Goal: Task Accomplishment & Management: Complete application form

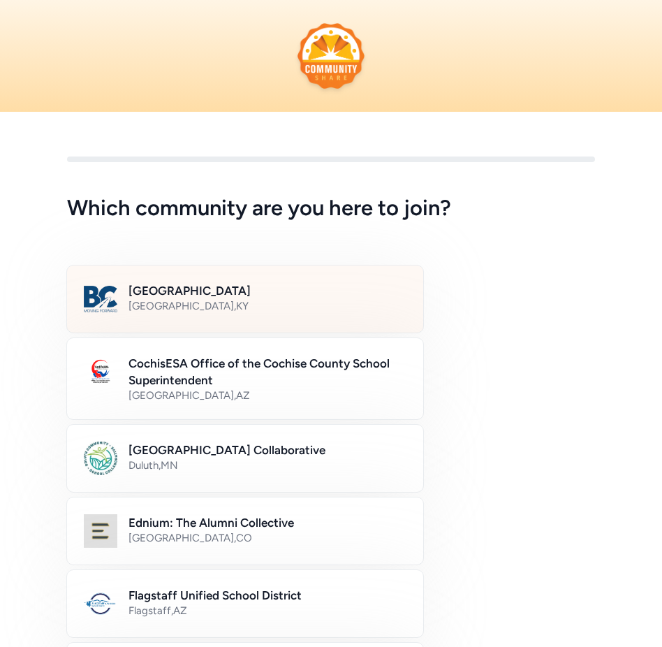
click at [212, 303] on div "[GEOGRAPHIC_DATA] , [GEOGRAPHIC_DATA]" at bounding box center [268, 306] width 278 height 14
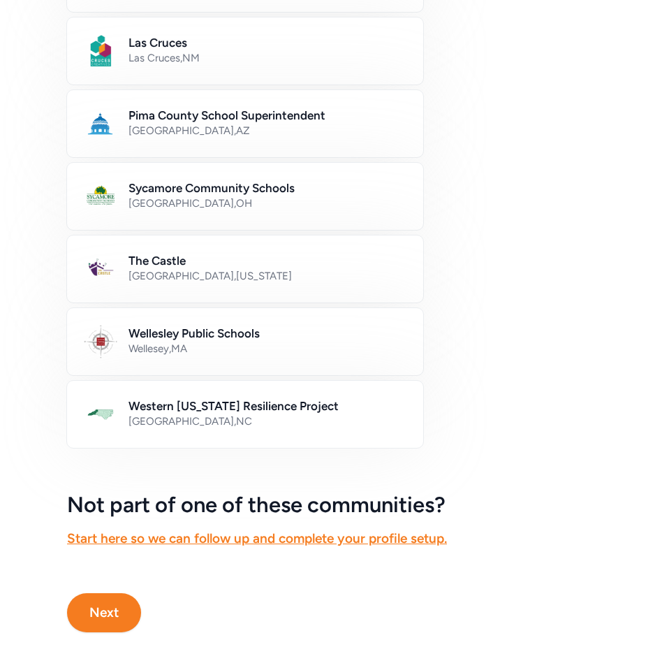
scroll to position [801, 0]
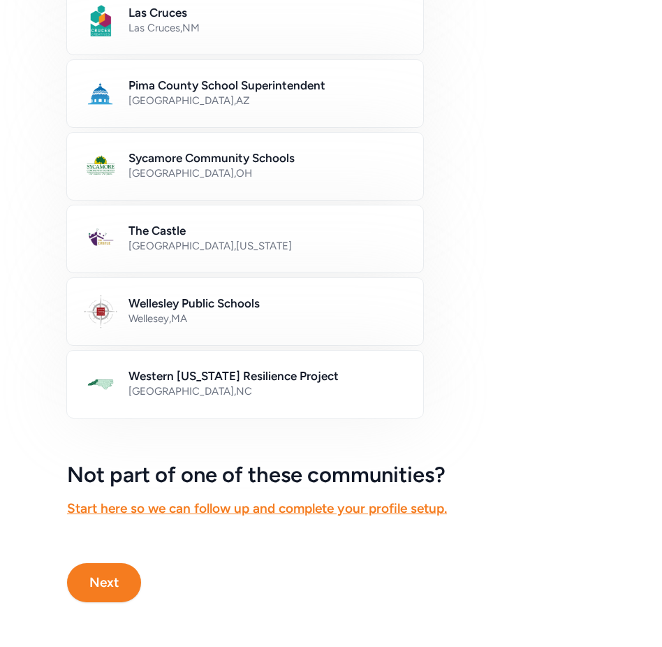
click at [115, 592] on button "Next" at bounding box center [104, 582] width 74 height 39
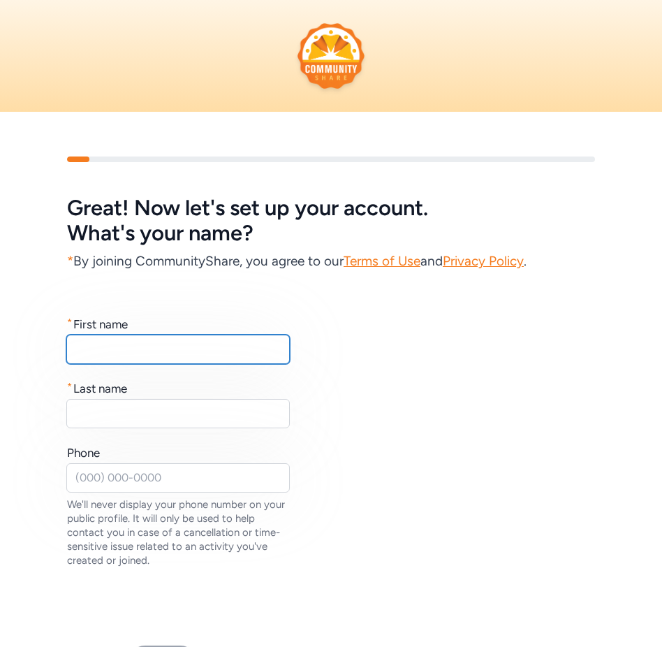
click at [128, 360] on input "text" at bounding box center [178, 349] width 224 height 29
type input "[PERSON_NAME]"
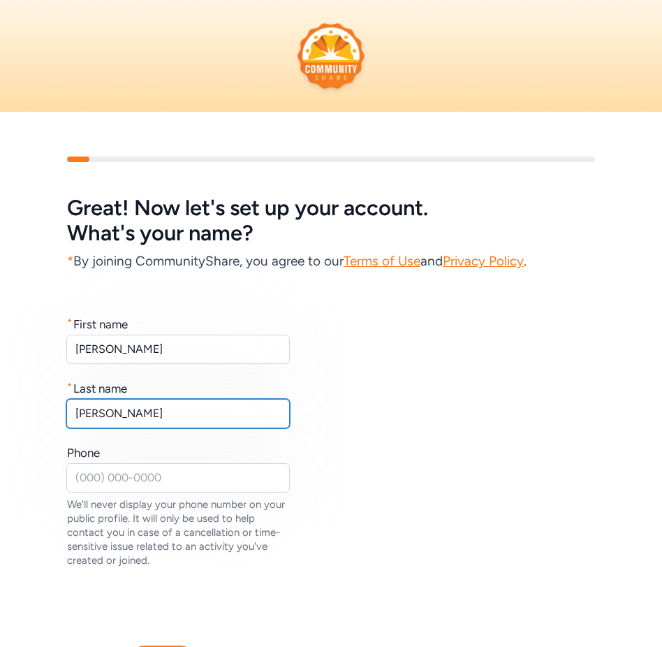
type input "[PERSON_NAME]"
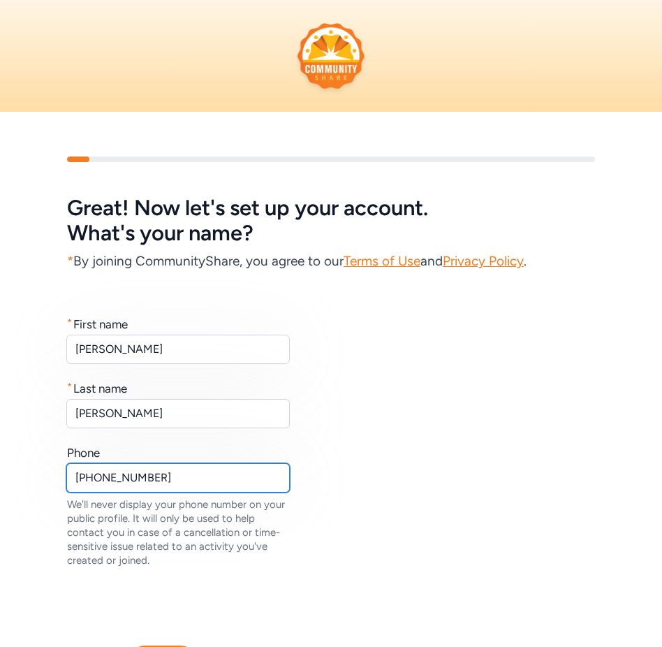
type input "[PHONE_NUMBER]"
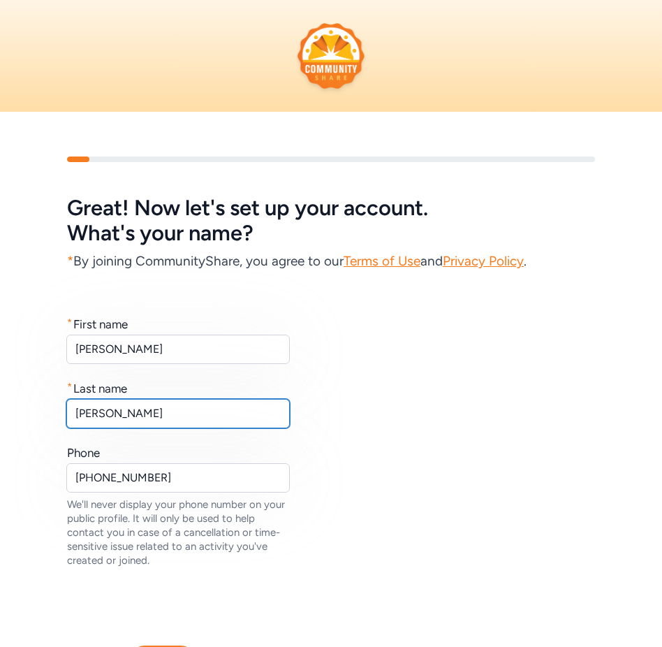
click at [207, 428] on input "[PERSON_NAME]" at bounding box center [178, 413] width 224 height 29
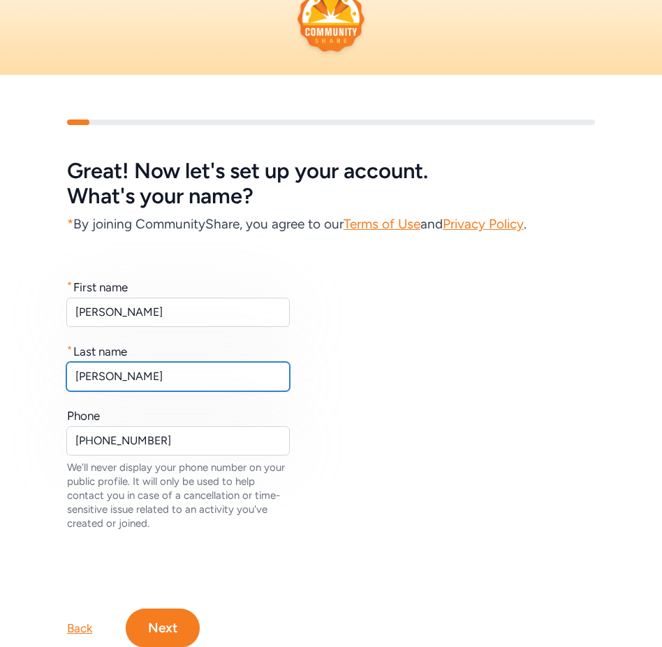
scroll to position [82, 0]
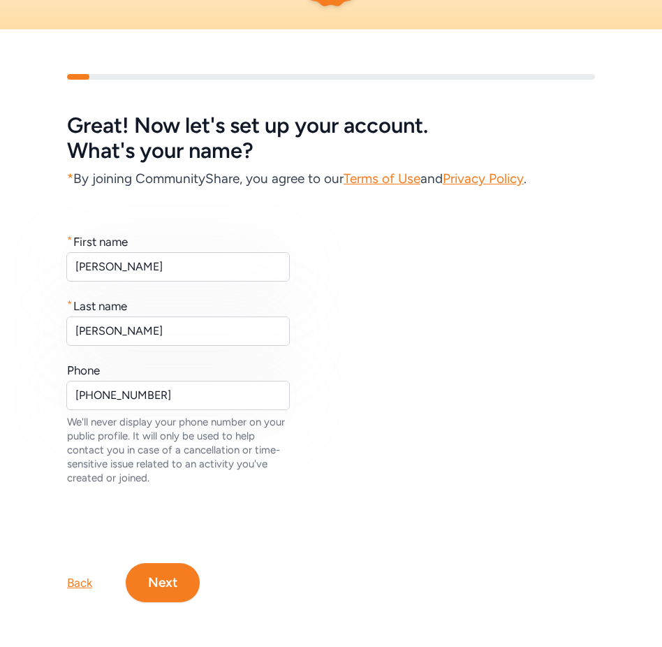
click at [155, 598] on button "Next" at bounding box center [163, 582] width 74 height 39
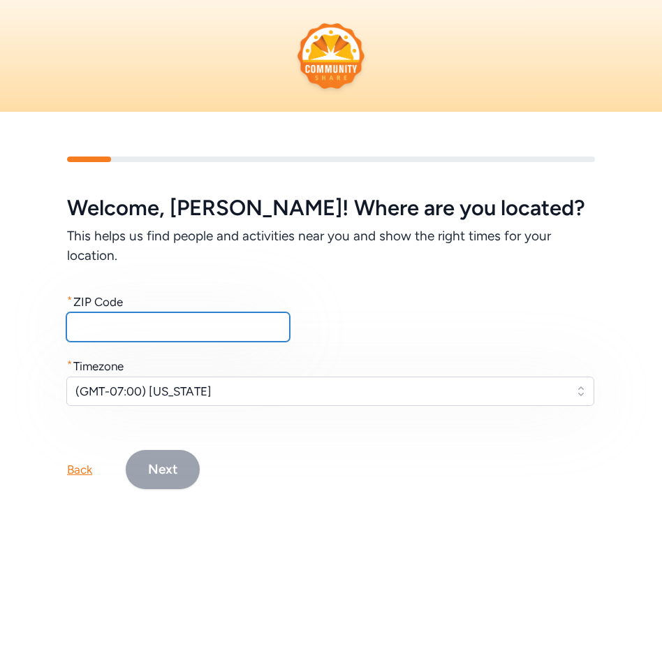
click at [147, 332] on input "text" at bounding box center [178, 326] width 224 height 29
type input "40059"
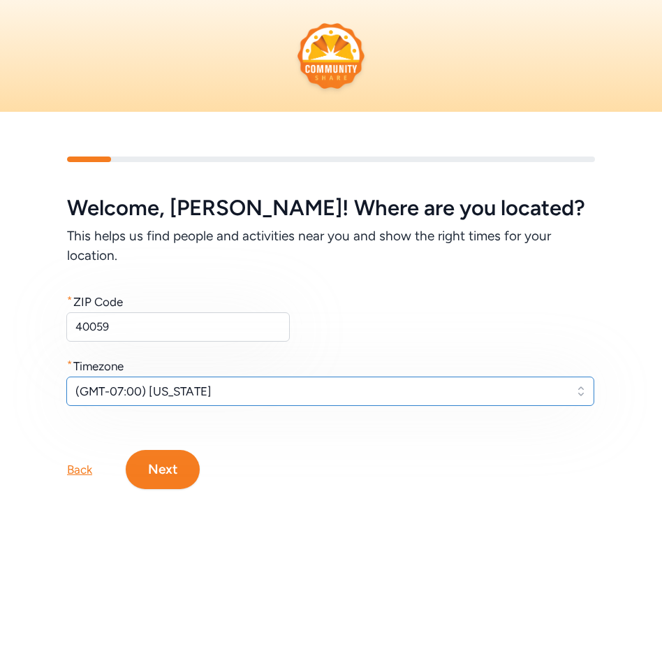
click at [185, 387] on span "(GMT-07:00) [US_STATE]" at bounding box center [320, 391] width 490 height 17
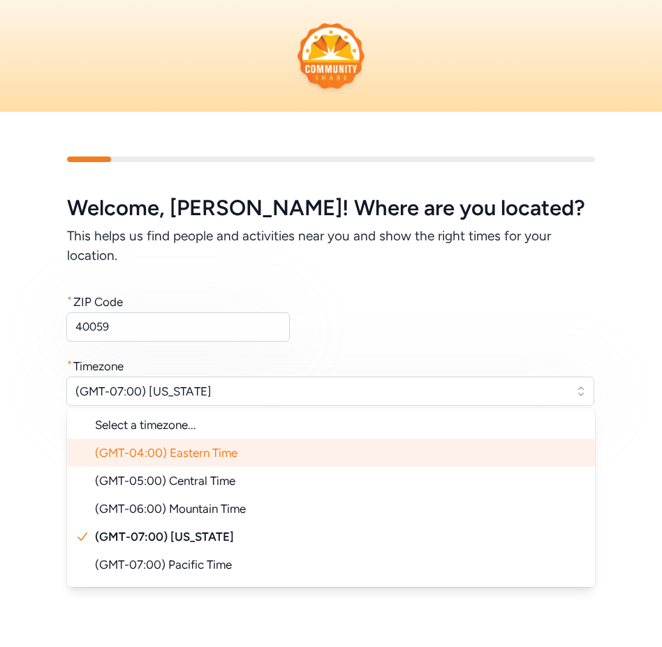
click at [184, 451] on span "(GMT-04:00) Eastern Time" at bounding box center [166, 453] width 143 height 14
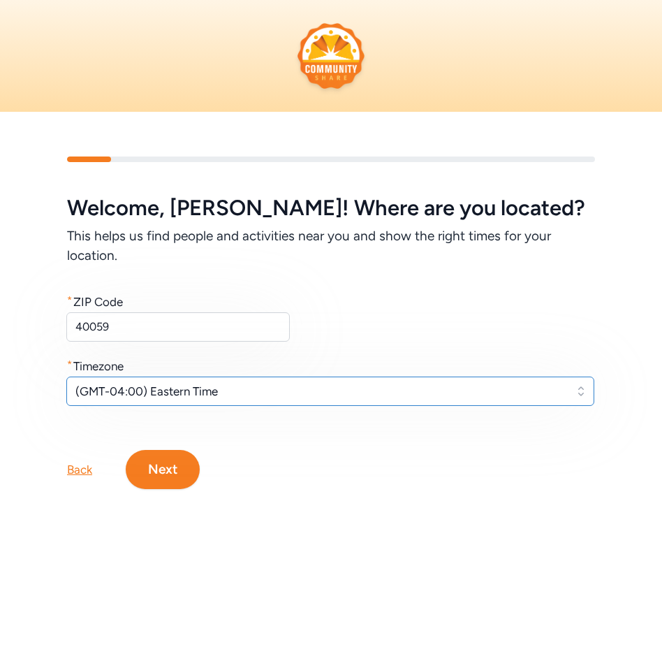
click at [173, 396] on span "(GMT-04:00) Eastern Time" at bounding box center [320, 391] width 490 height 17
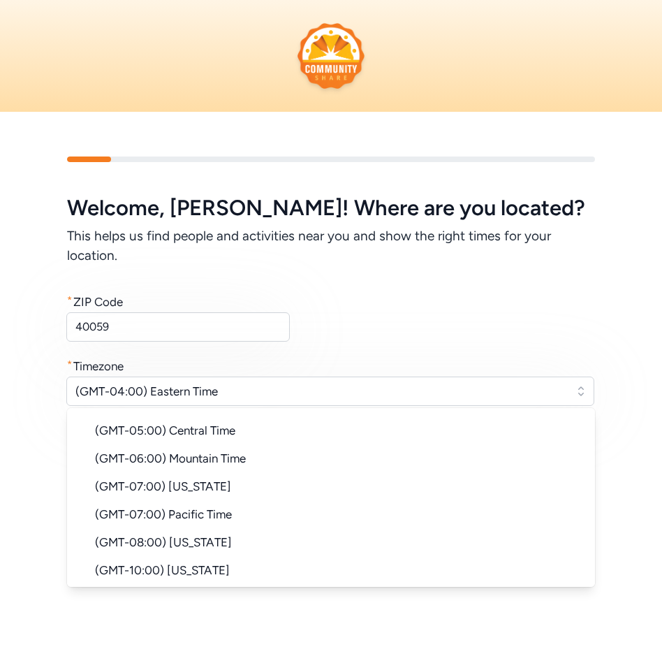
scroll to position [50, 0]
click at [359, 323] on div "Welcome , [PERSON_NAME] ! Where are you located? This helps us find people and …" at bounding box center [331, 301] width 528 height 210
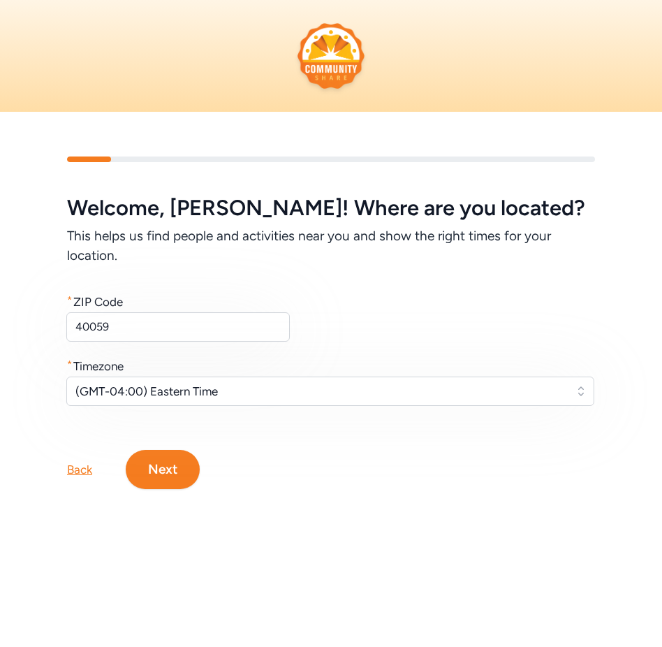
click at [168, 472] on button "Next" at bounding box center [163, 469] width 74 height 39
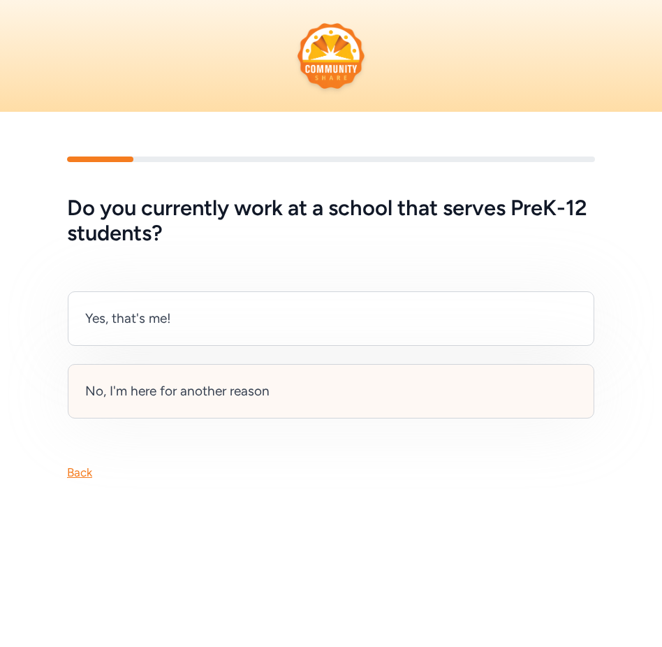
click at [166, 396] on div "No, I'm here for another reason" at bounding box center [177, 391] width 184 height 20
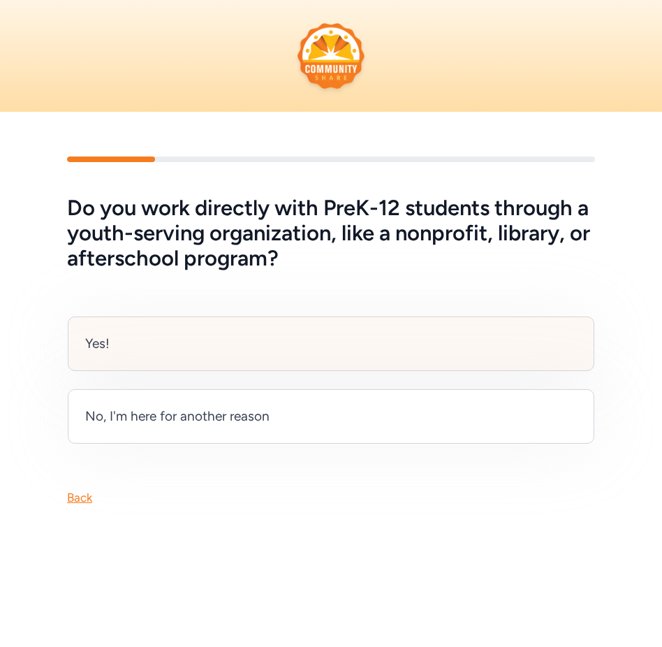
click at [159, 349] on div "Yes!" at bounding box center [331, 343] width 527 height 54
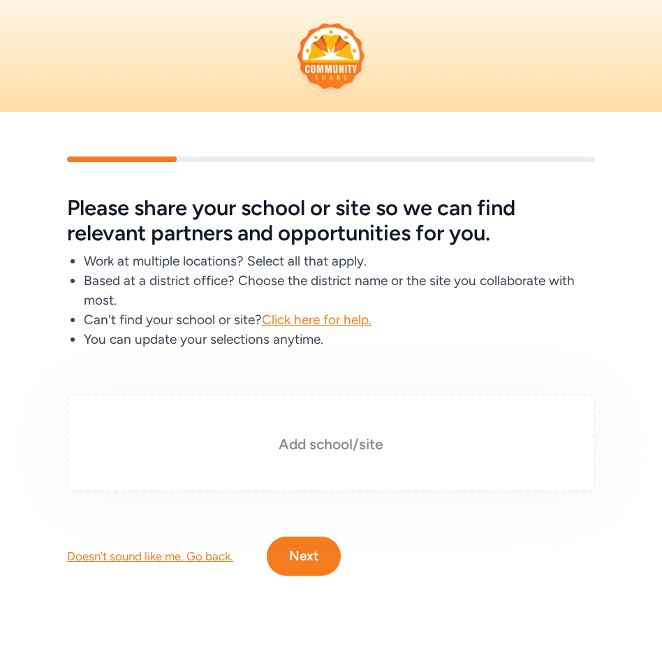
click at [305, 462] on div "Add school/site" at bounding box center [331, 443] width 528 height 98
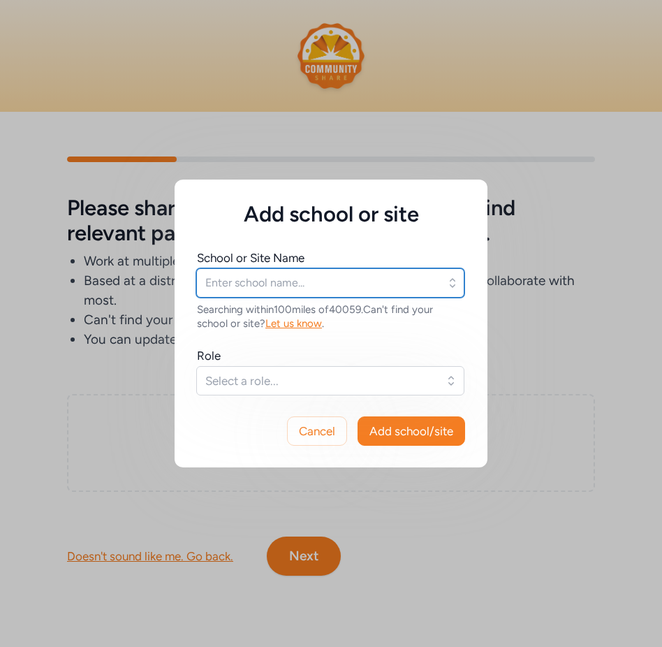
click at [275, 291] on input "text" at bounding box center [330, 282] width 268 height 29
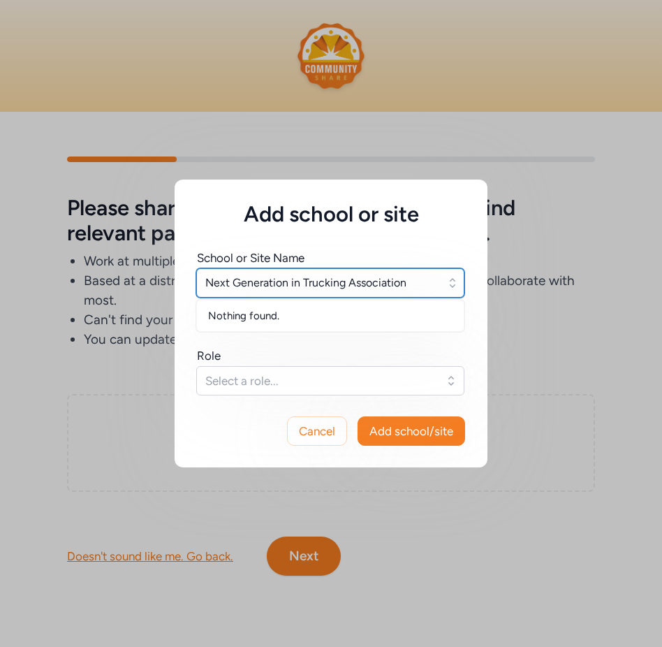
type input "Next Generation in Trucking Association"
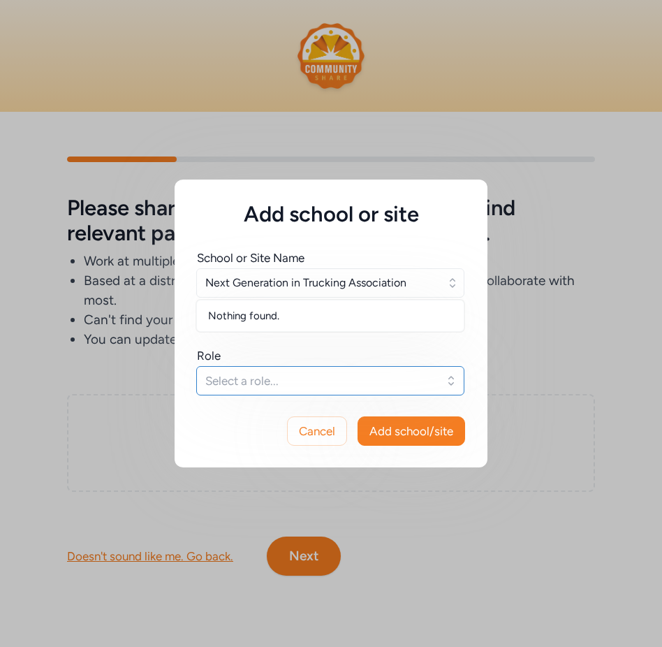
click at [393, 377] on span "Select a role..." at bounding box center [320, 380] width 231 height 17
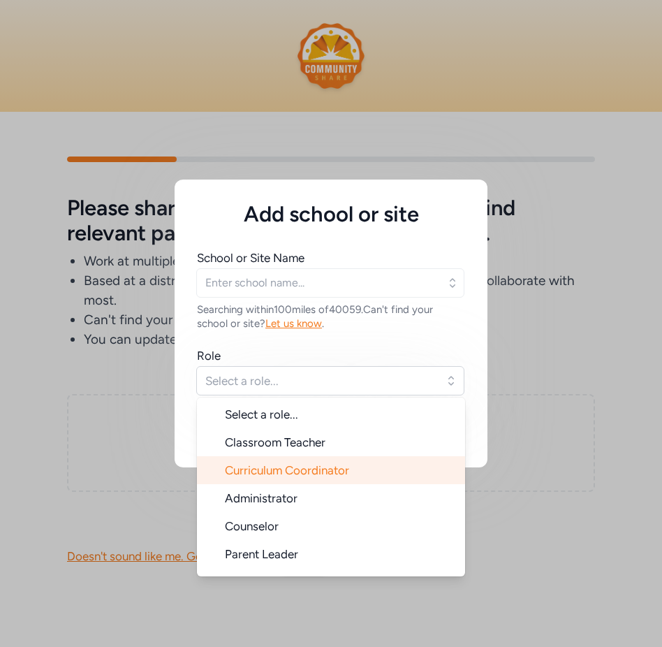
scroll to position [22, 0]
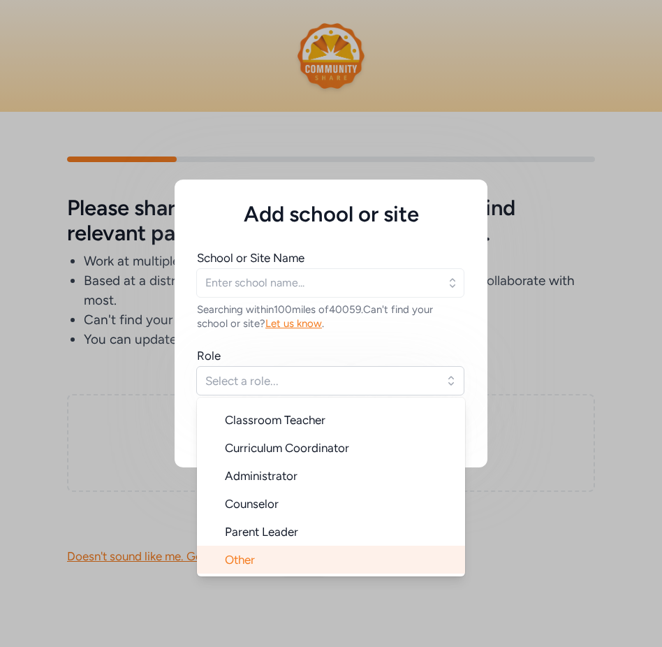
click at [323, 553] on li "Other" at bounding box center [331, 560] width 268 height 28
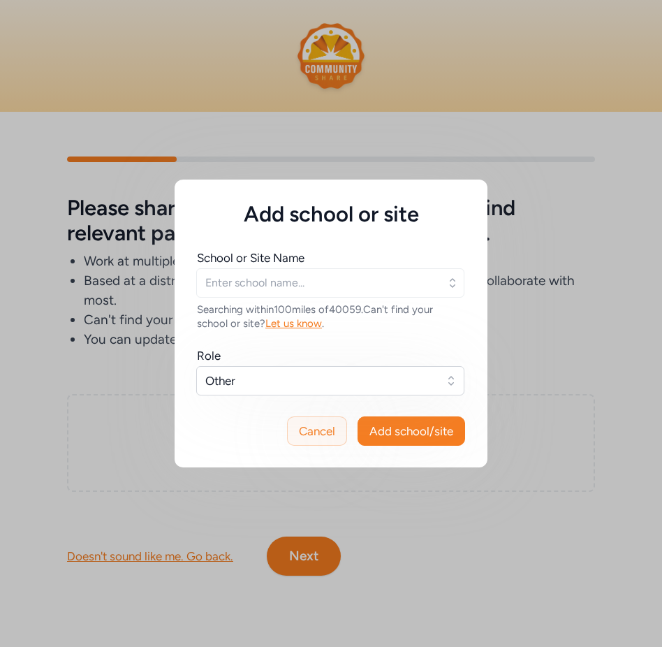
click at [333, 429] on span "Cancel" at bounding box center [317, 431] width 36 height 17
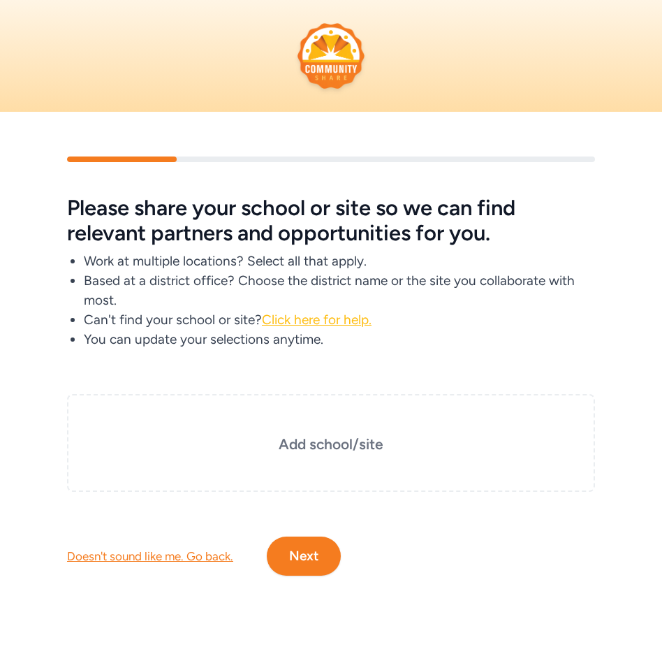
click at [341, 319] on span "Click here for help." at bounding box center [317, 320] width 110 height 16
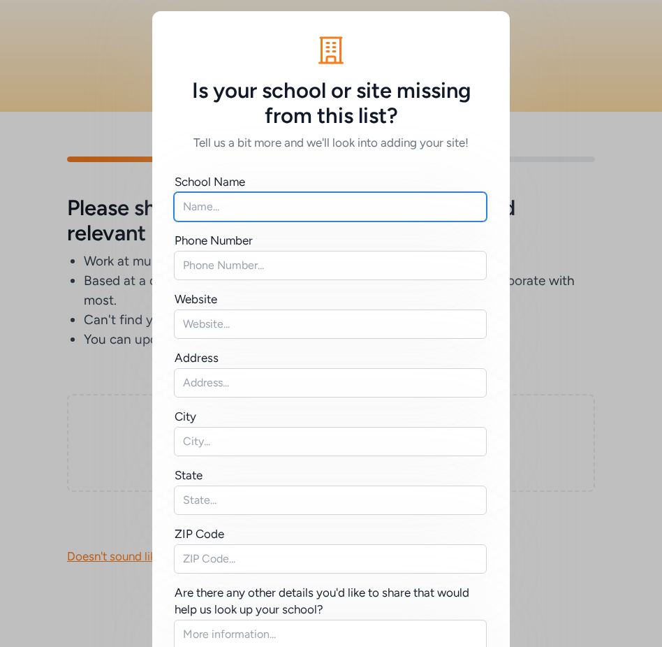
click at [278, 207] on input "text" at bounding box center [330, 206] width 313 height 29
type input "Next Generation in"
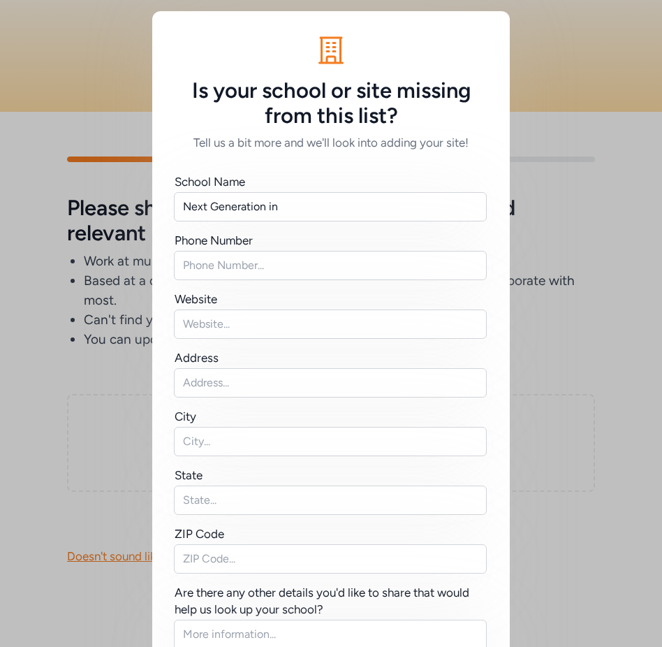
click at [569, 233] on div "Is your school or site missing from this list? Tell us a bit more and we'll loo…" at bounding box center [331, 383] width 662 height 766
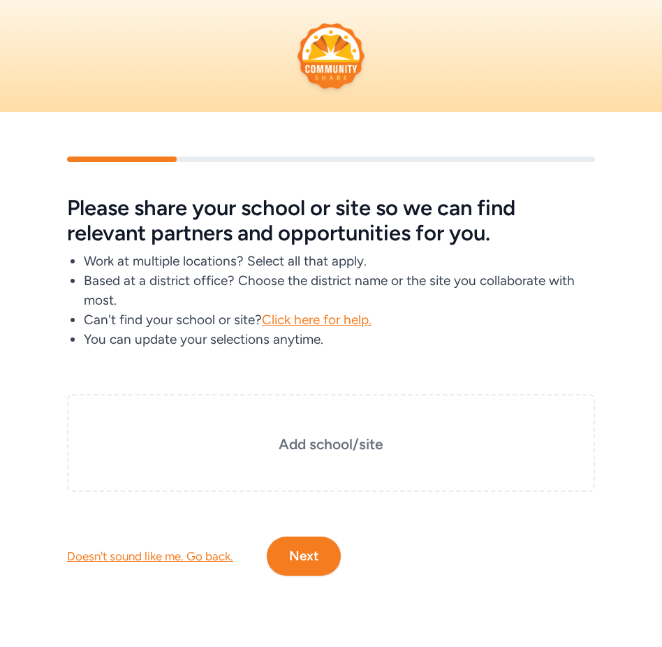
click at [208, 554] on div "Doesn't sound like me. Go back." at bounding box center [150, 556] width 166 height 17
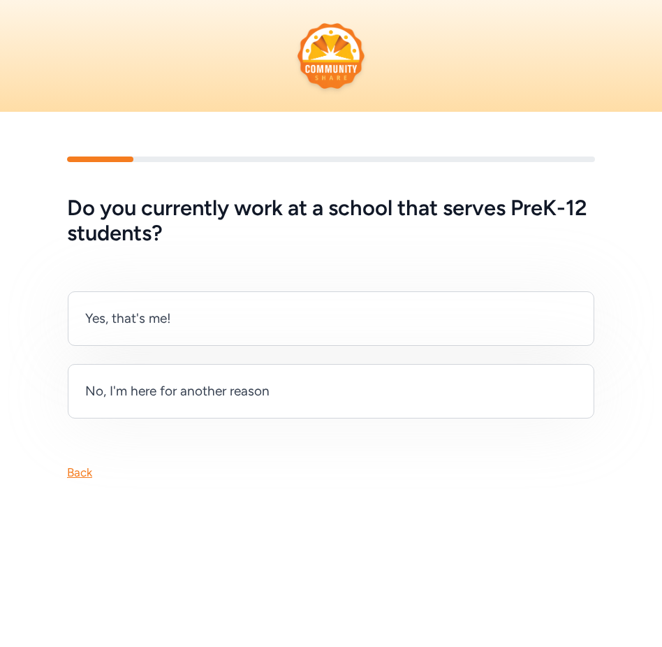
click at [79, 475] on div "Back" at bounding box center [79, 472] width 25 height 17
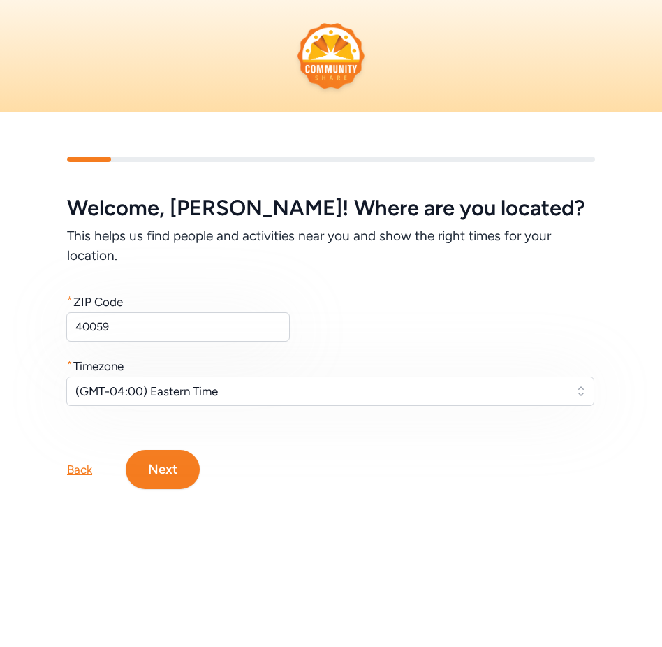
click at [79, 474] on div "Back" at bounding box center [79, 469] width 25 height 17
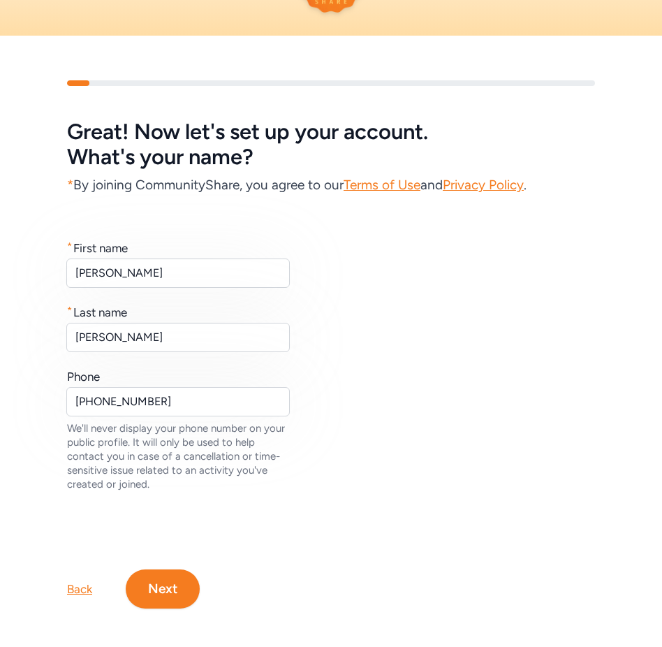
scroll to position [82, 0]
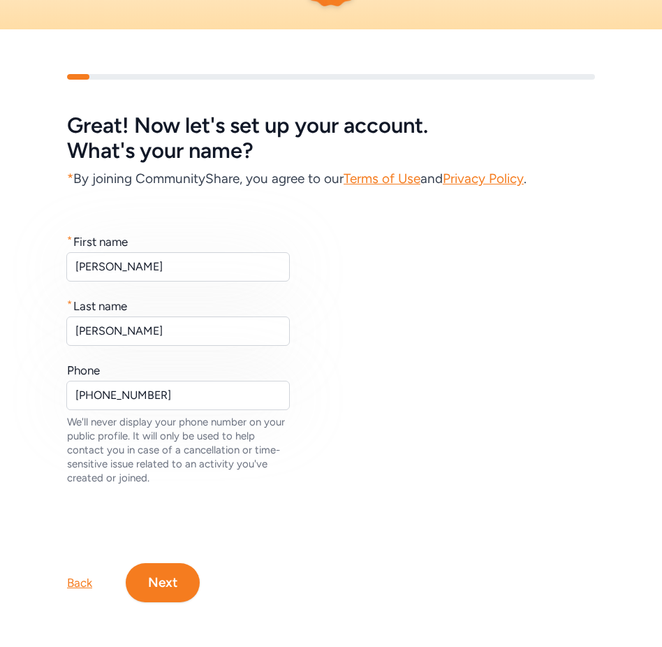
click at [171, 581] on button "Next" at bounding box center [163, 582] width 74 height 39
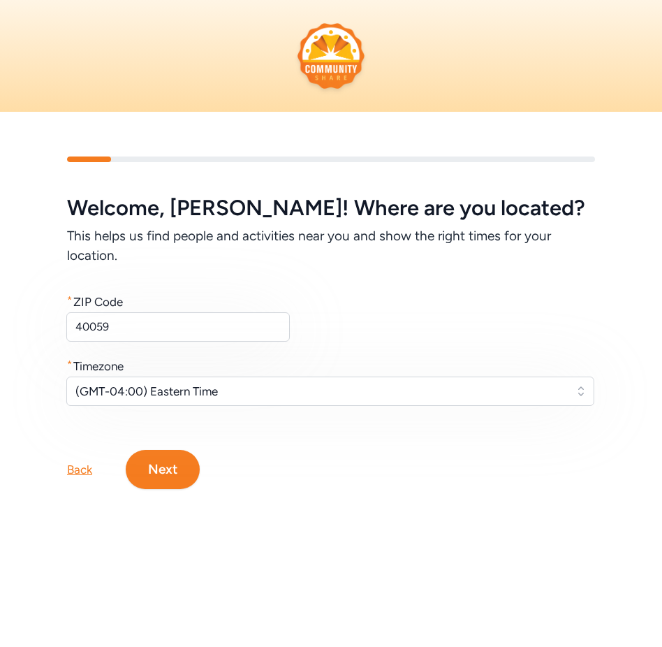
click at [177, 482] on button "Next" at bounding box center [163, 469] width 74 height 39
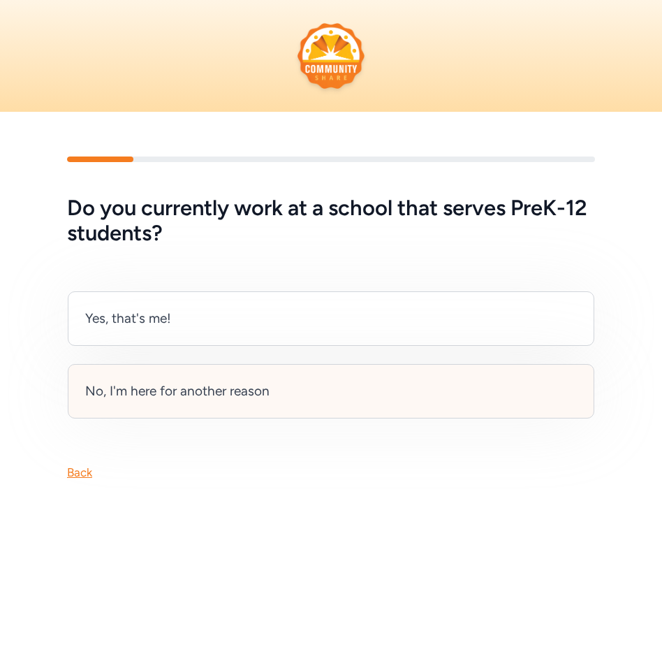
click at [181, 398] on div "No, I'm here for another reason" at bounding box center [177, 391] width 184 height 20
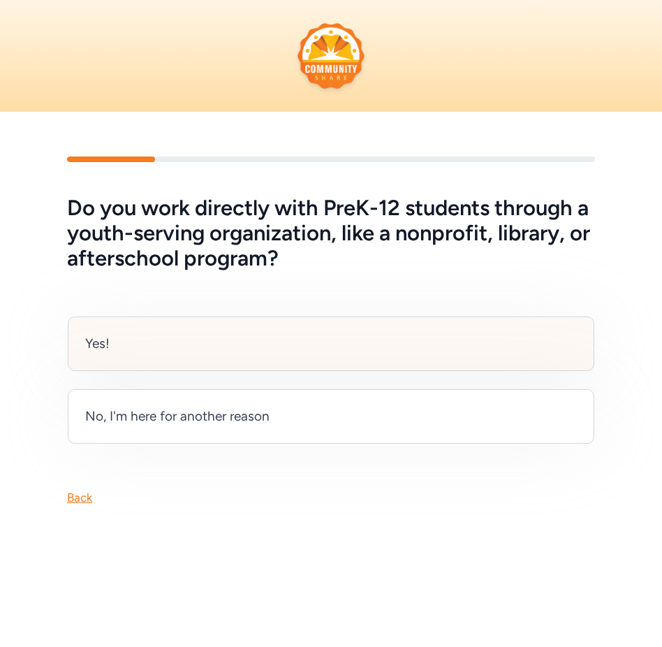
click at [191, 347] on div "Yes!" at bounding box center [331, 343] width 527 height 54
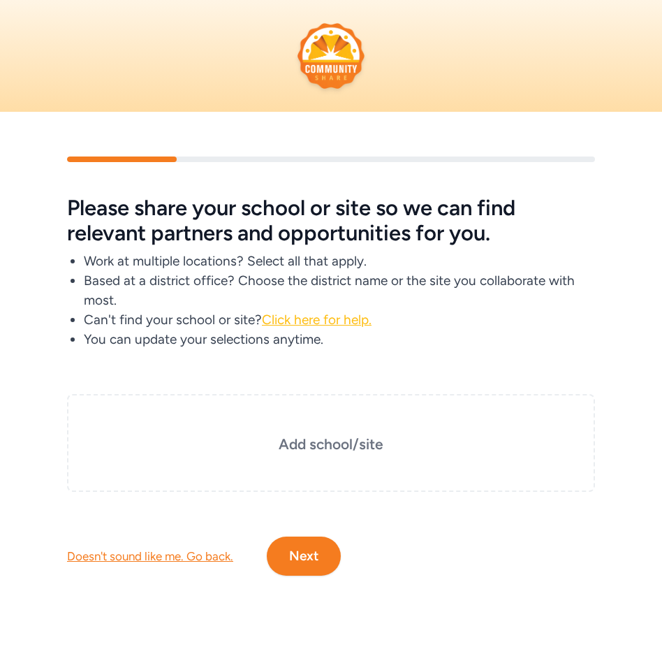
click at [296, 316] on span "Click here for help." at bounding box center [317, 320] width 110 height 16
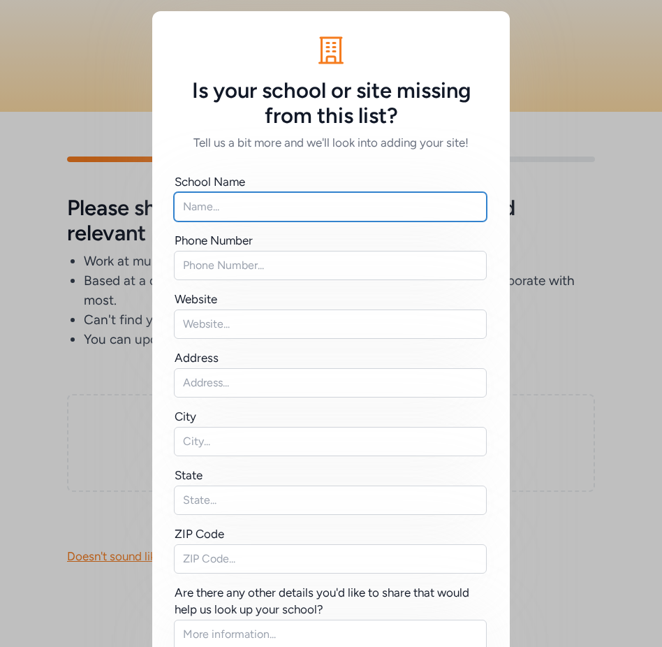
click at [256, 215] on input "text" at bounding box center [330, 206] width 313 height 29
type input "Next Generation in Trucking Association"
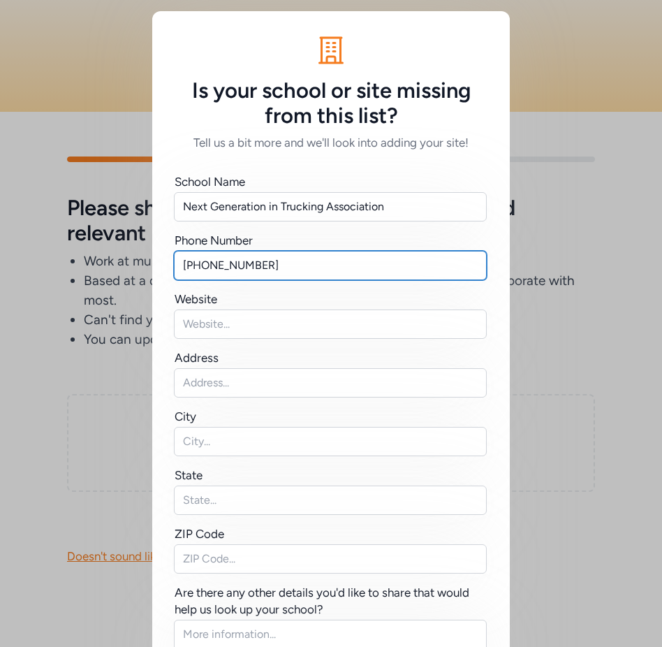
type input "[PHONE_NUMBER]"
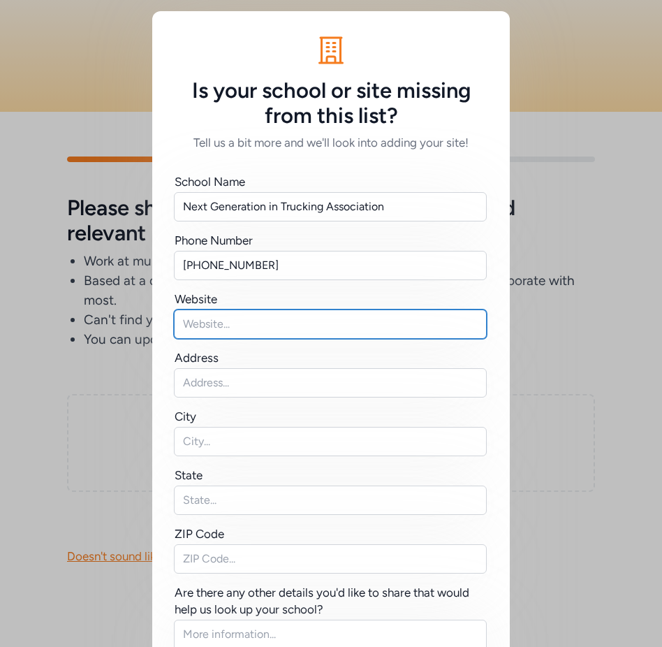
click at [240, 318] on input "text" at bounding box center [330, 323] width 313 height 29
type input "[DOMAIN_NAME]"
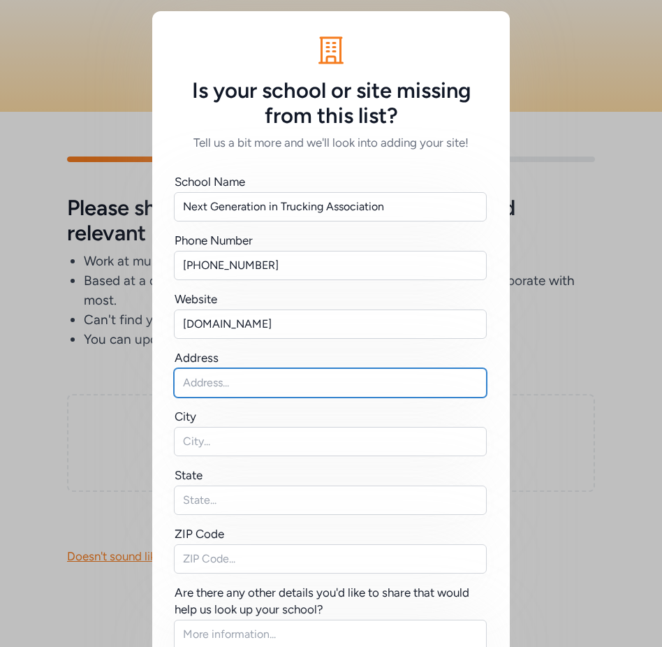
click at [247, 384] on input "text" at bounding box center [330, 382] width 313 height 29
type input "[STREET_ADDRESS]"
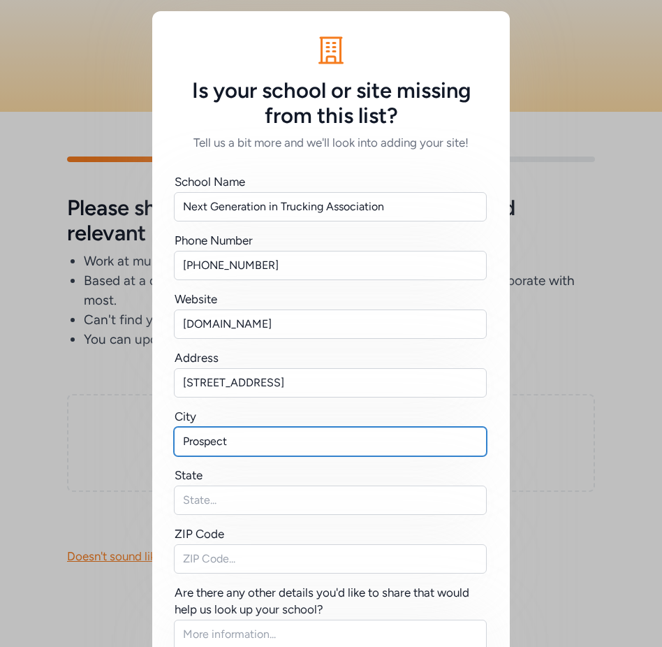
type input "Prospect"
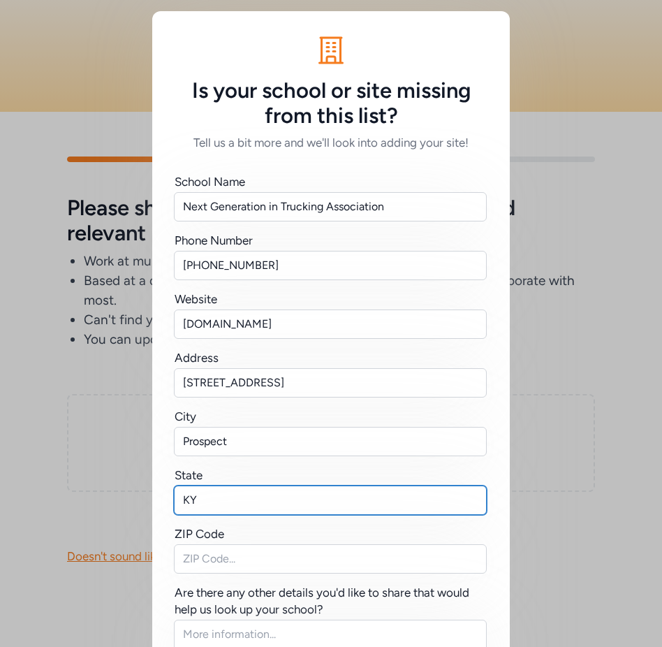
type input "KY"
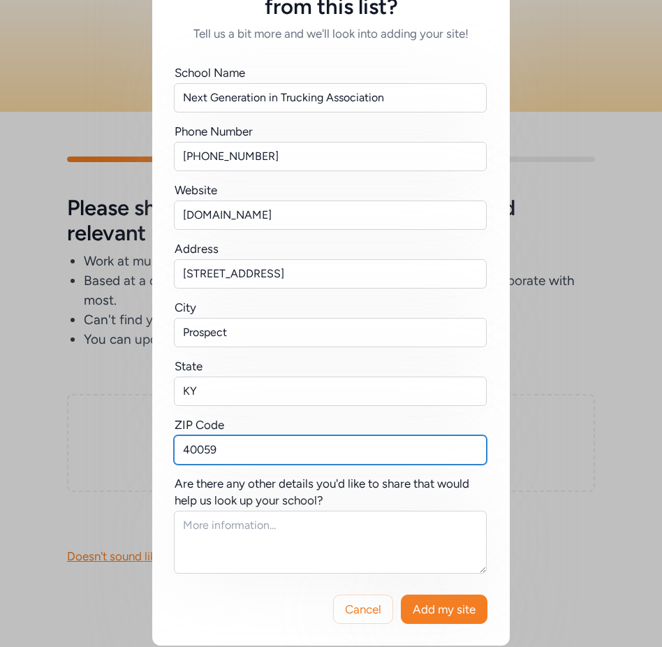
scroll to position [119, 0]
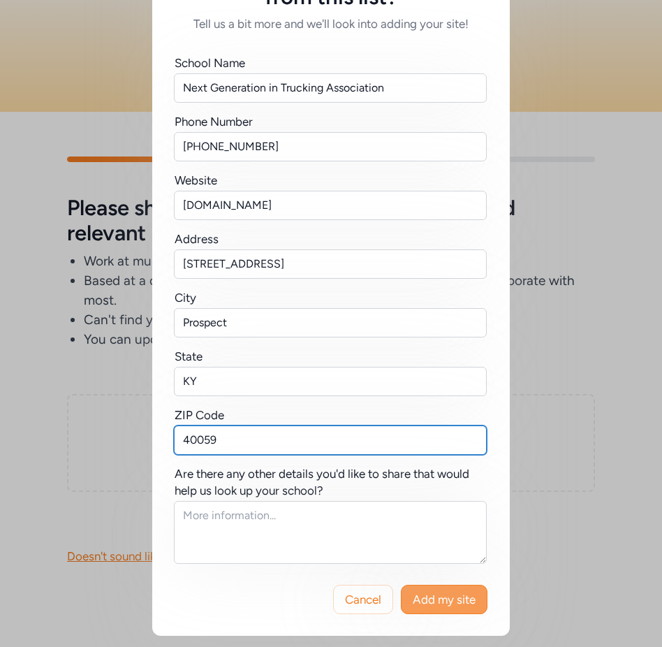
type input "40059"
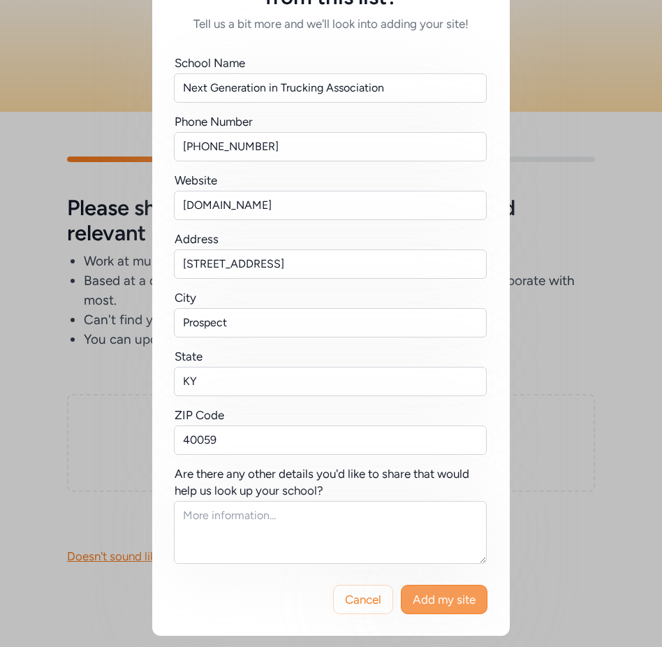
click at [443, 597] on span "Add my site" at bounding box center [444, 599] width 63 height 17
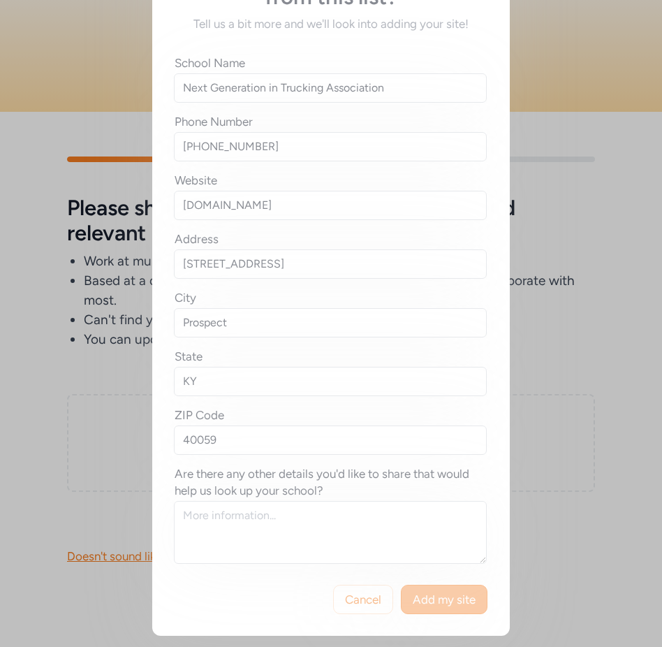
scroll to position [0, 0]
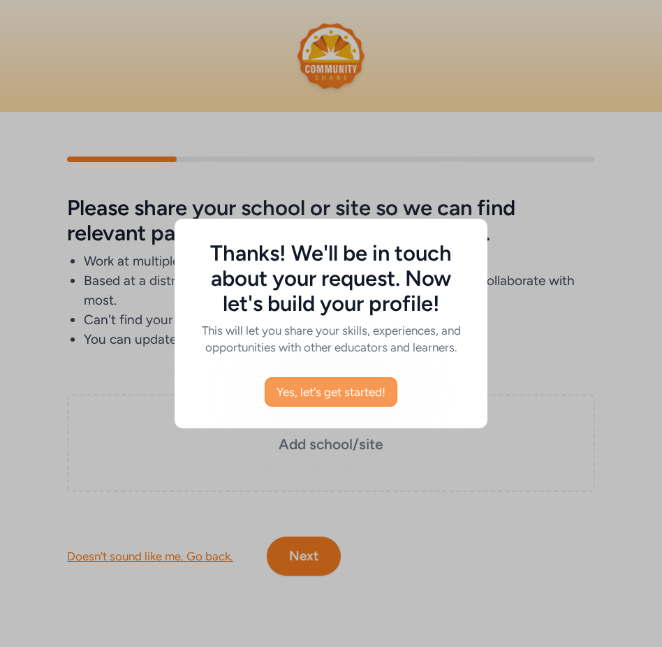
click at [351, 390] on span "Yes, let's get started!" at bounding box center [331, 392] width 109 height 17
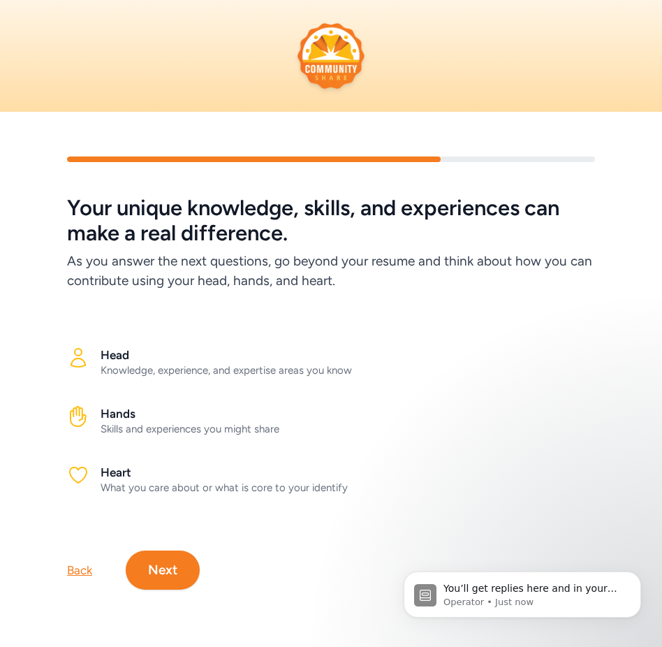
click at [163, 567] on button "Next" at bounding box center [163, 570] width 74 height 39
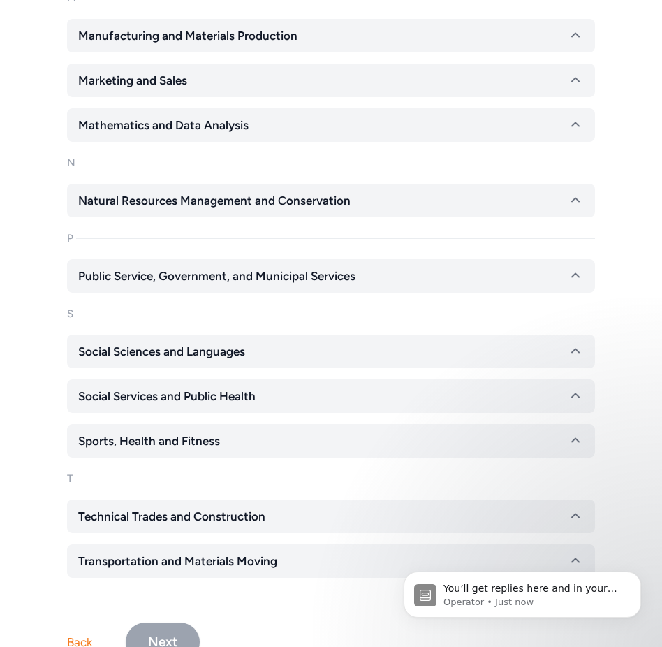
scroll to position [1251, 0]
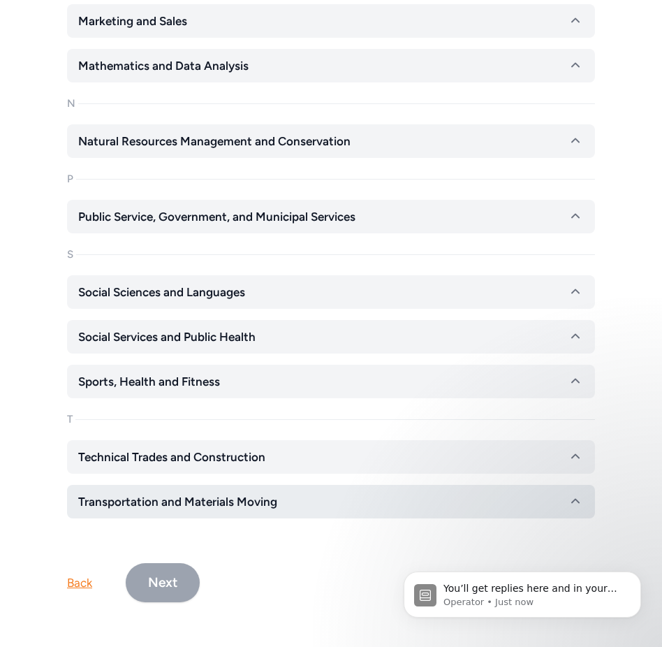
click at [160, 499] on span "Transportation and Materials Moving" at bounding box center [177, 501] width 199 height 17
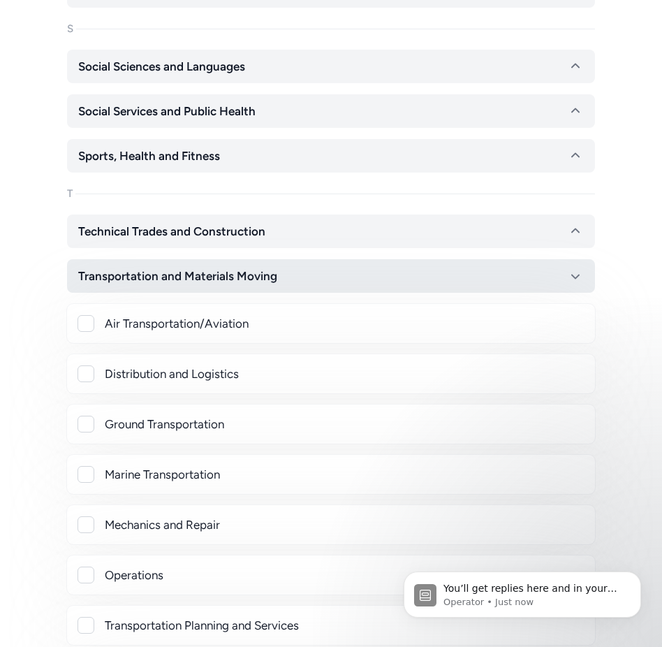
scroll to position [1485, 0]
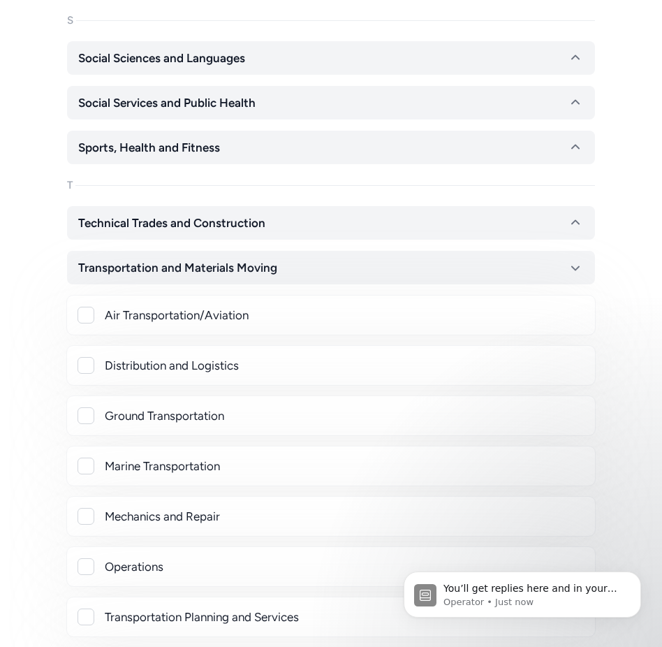
click at [88, 361] on div at bounding box center [86, 365] width 17 height 17
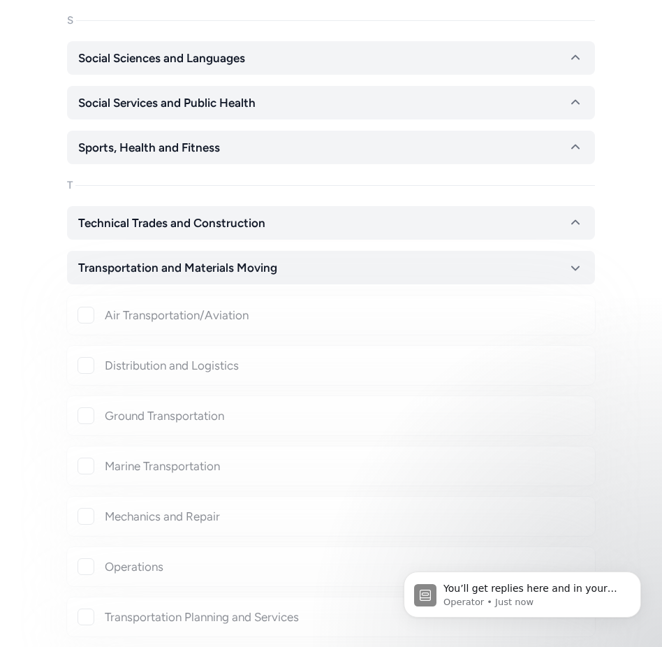
checkbox input "true"
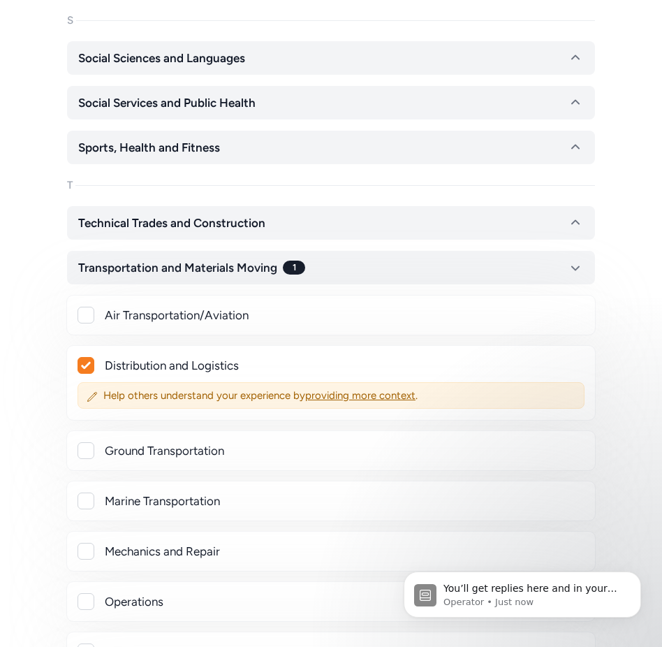
click at [92, 446] on div at bounding box center [86, 450] width 17 height 17
checkbox input "true"
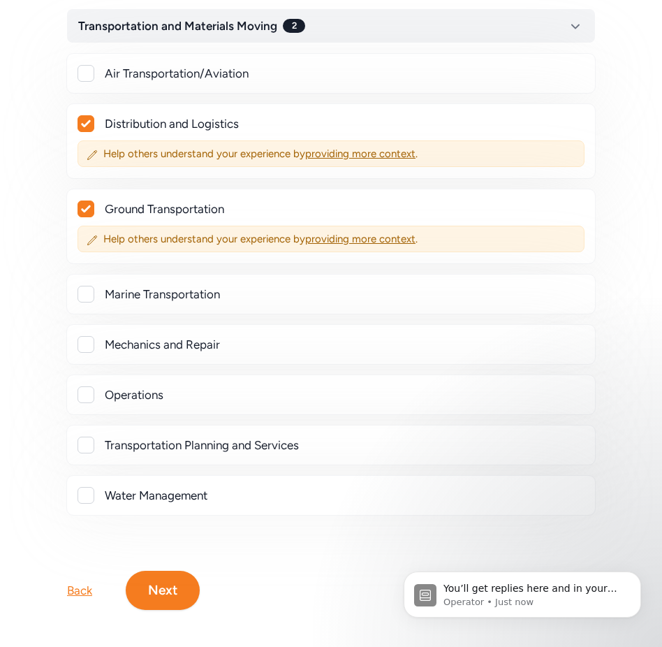
scroll to position [1734, 0]
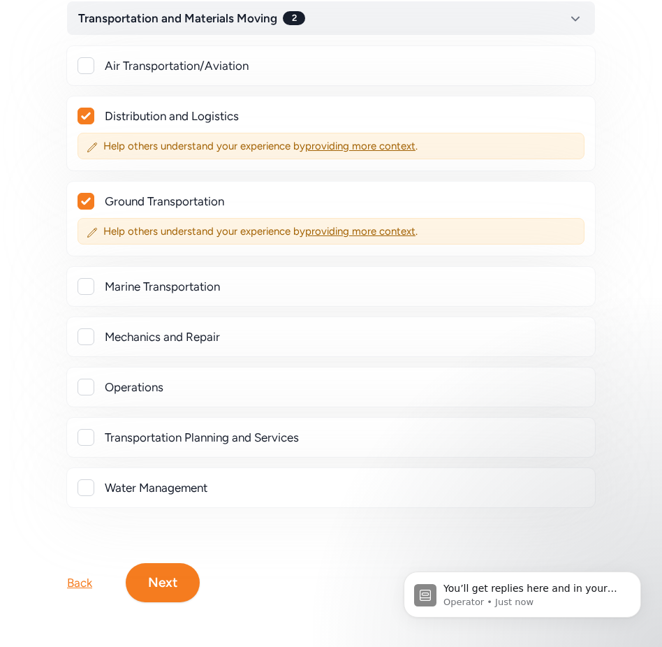
click at [89, 336] on div at bounding box center [86, 336] width 17 height 17
checkbox input "true"
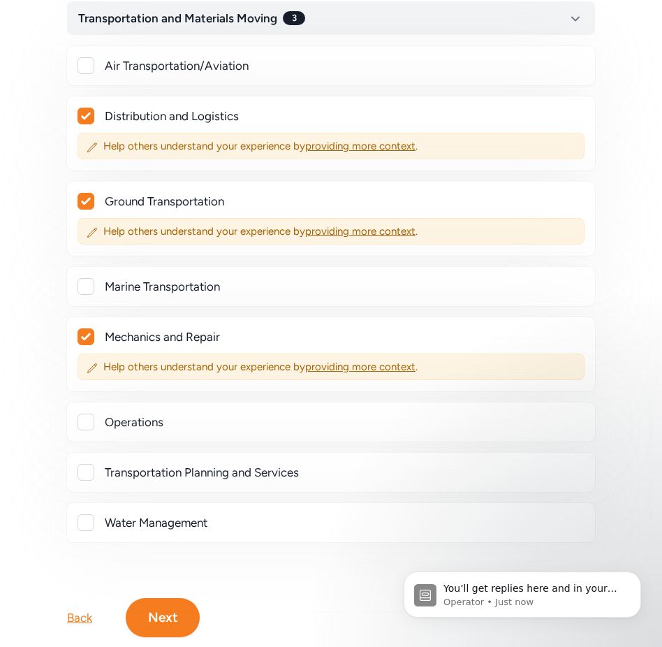
click at [82, 414] on div at bounding box center [86, 422] width 17 height 17
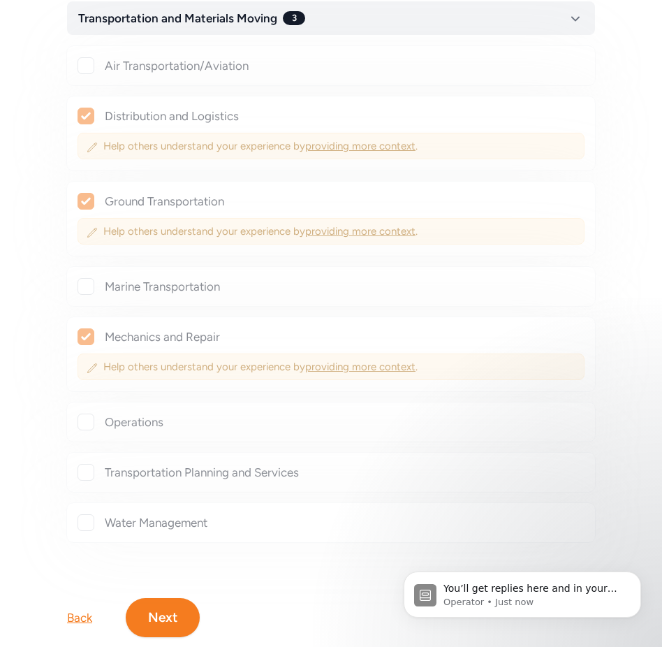
checkbox input "true"
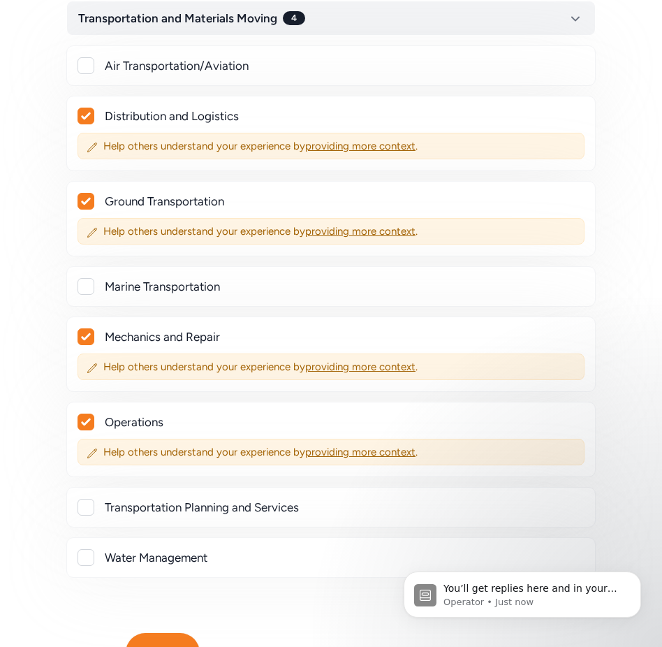
click at [85, 502] on div at bounding box center [86, 507] width 17 height 17
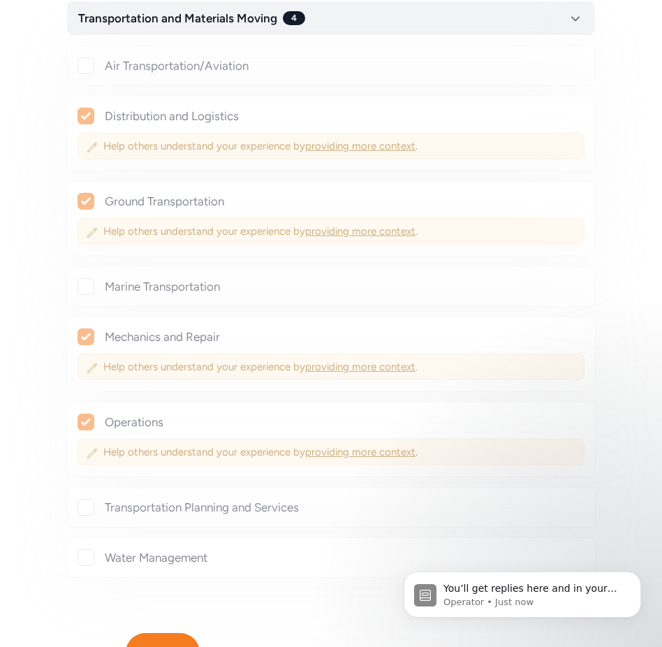
checkbox input "true"
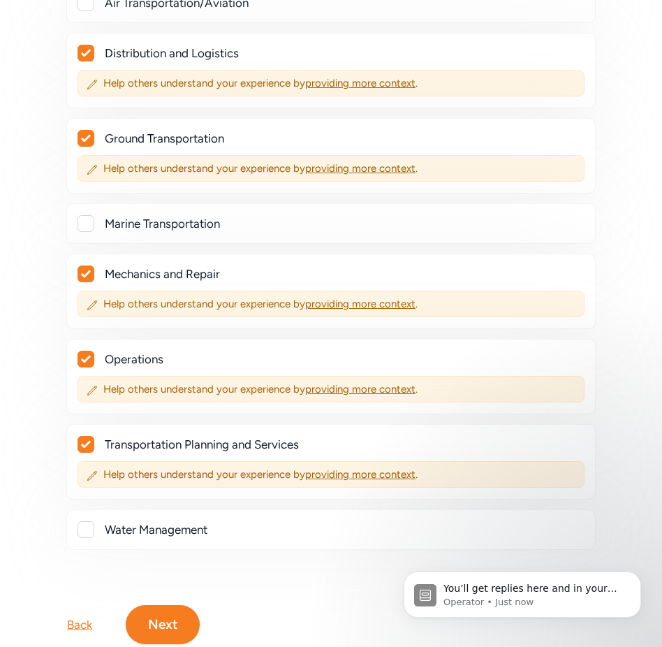
scroll to position [1839, 0]
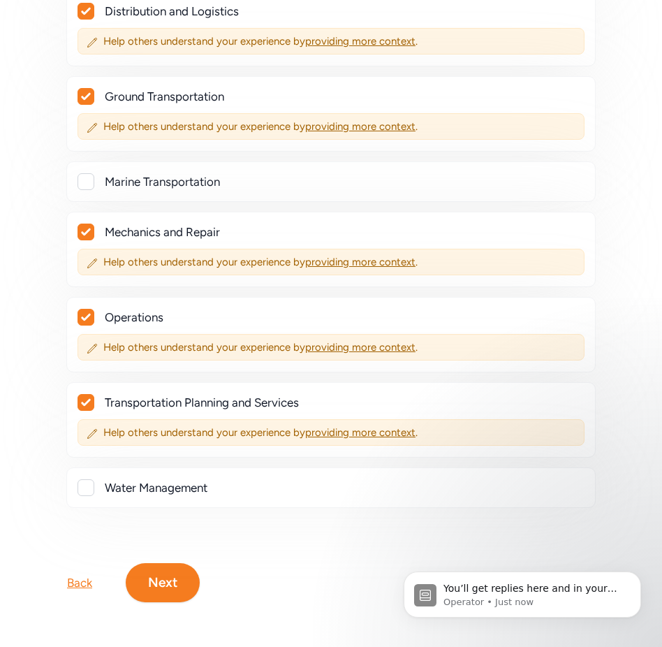
click at [169, 583] on button "Next" at bounding box center [163, 582] width 74 height 39
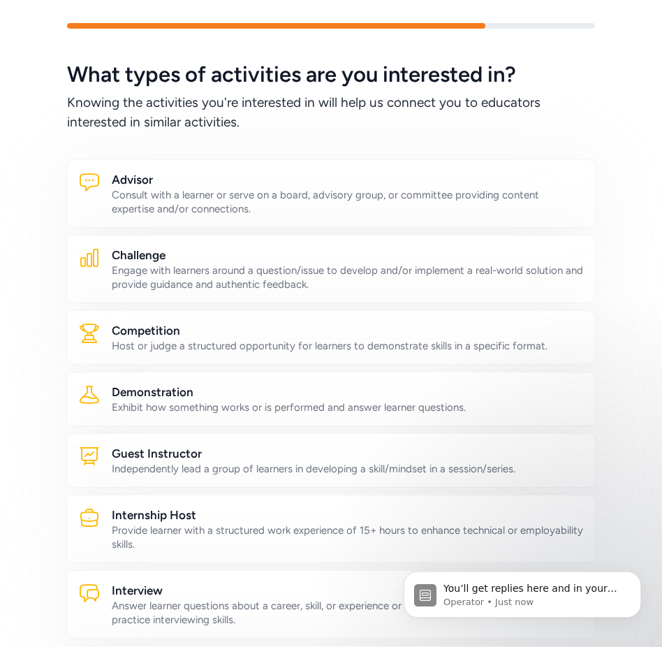
scroll to position [113, 0]
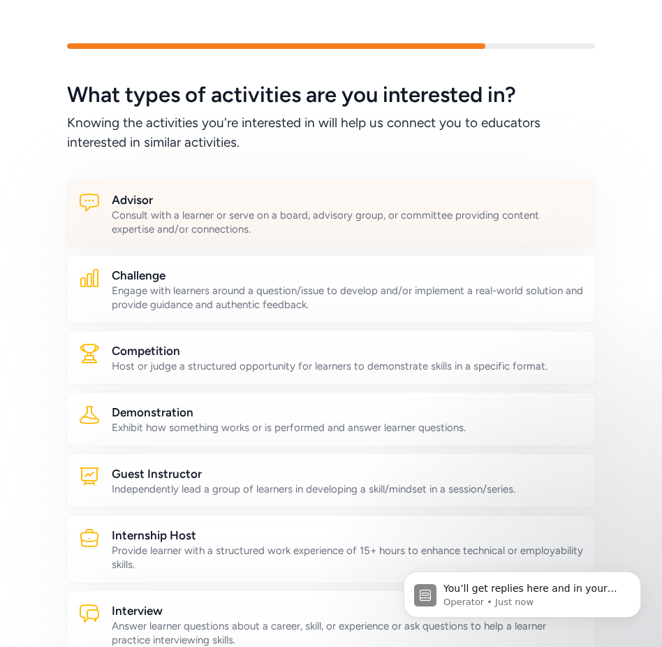
click at [283, 217] on div "Consult with a learner or serve on a board, advisory group, or committee provid…" at bounding box center [348, 222] width 472 height 28
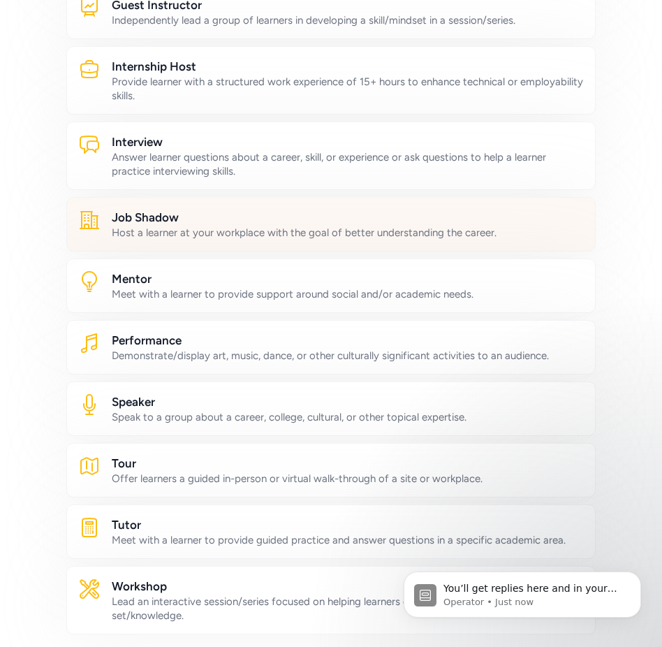
scroll to position [585, 0]
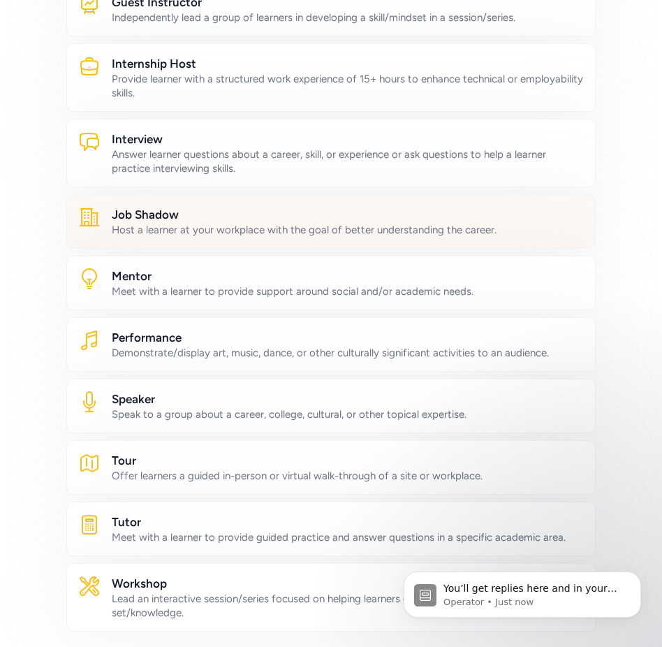
click at [299, 396] on h2 "Speaker" at bounding box center [348, 399] width 472 height 17
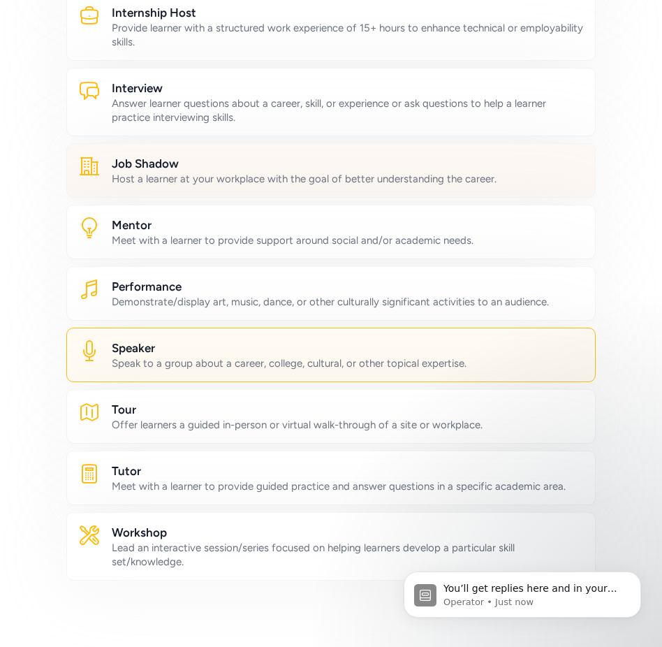
scroll to position [643, 0]
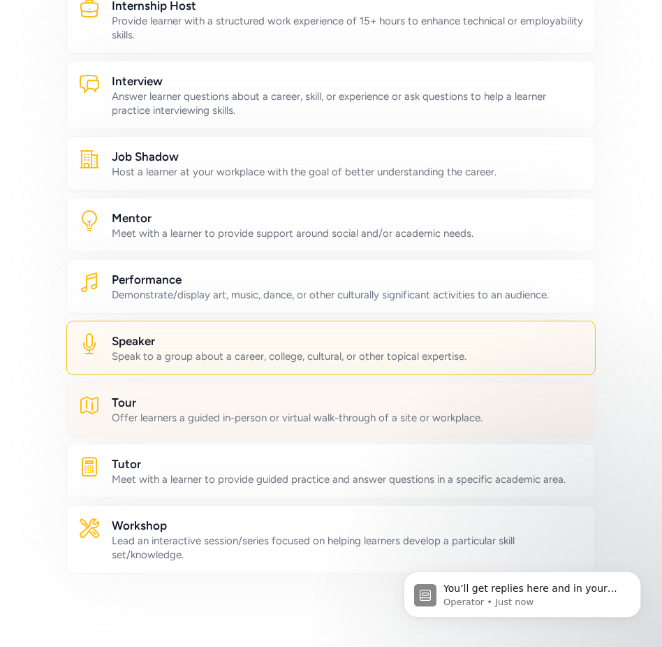
click at [300, 400] on h2 "Tour" at bounding box center [348, 402] width 472 height 17
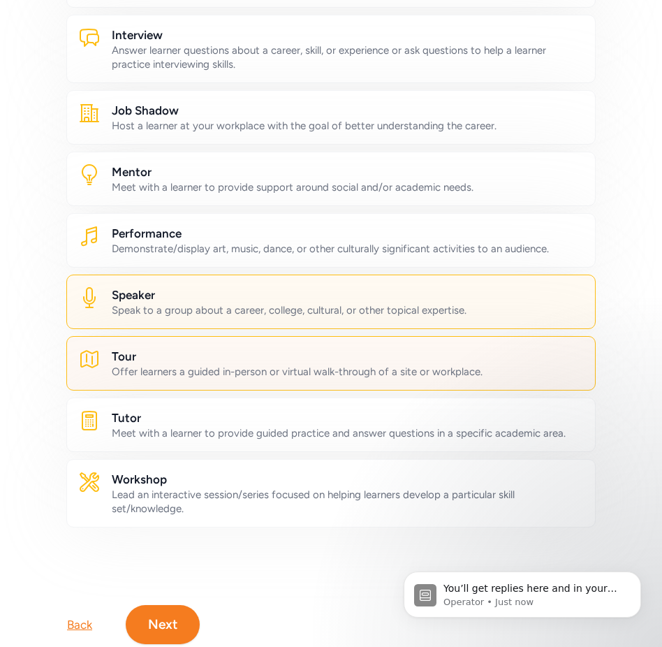
scroll to position [731, 0]
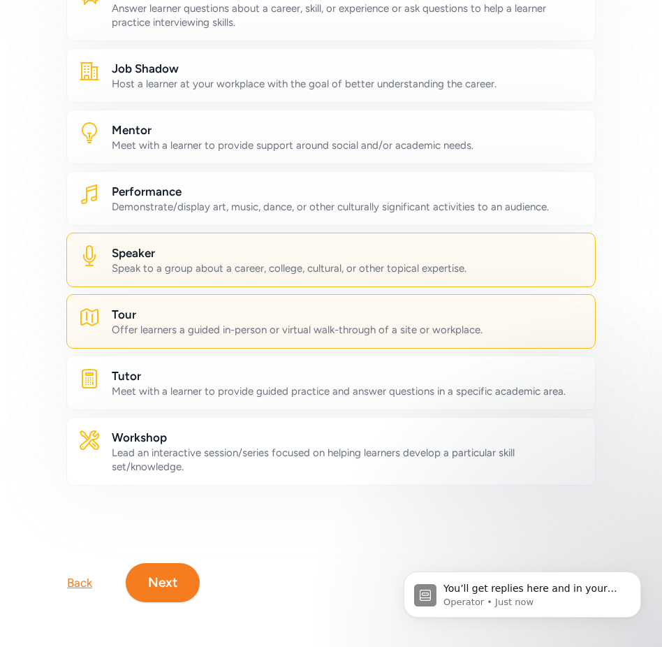
click at [175, 577] on button "Next" at bounding box center [163, 582] width 74 height 39
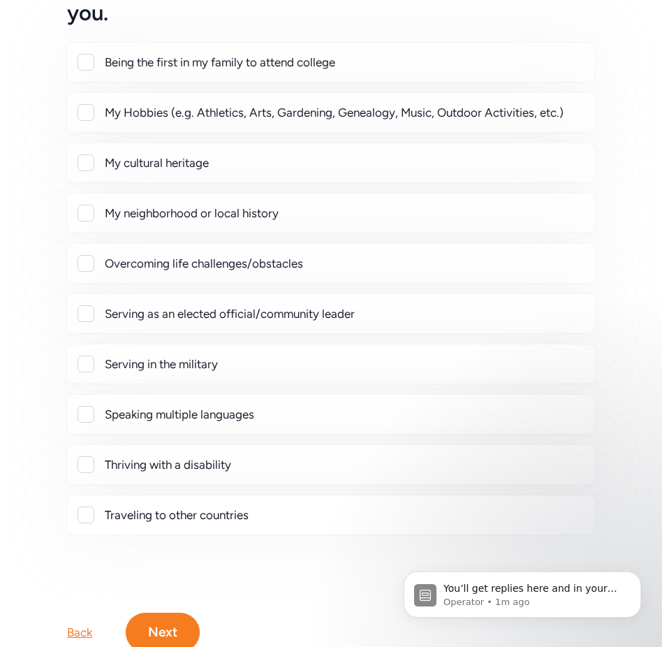
scroll to position [295, 0]
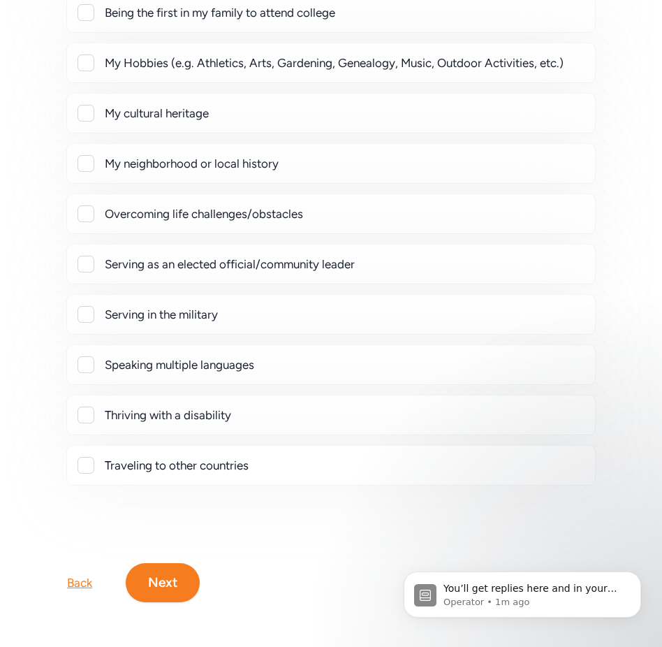
click at [165, 578] on button "Next" at bounding box center [163, 582] width 74 height 39
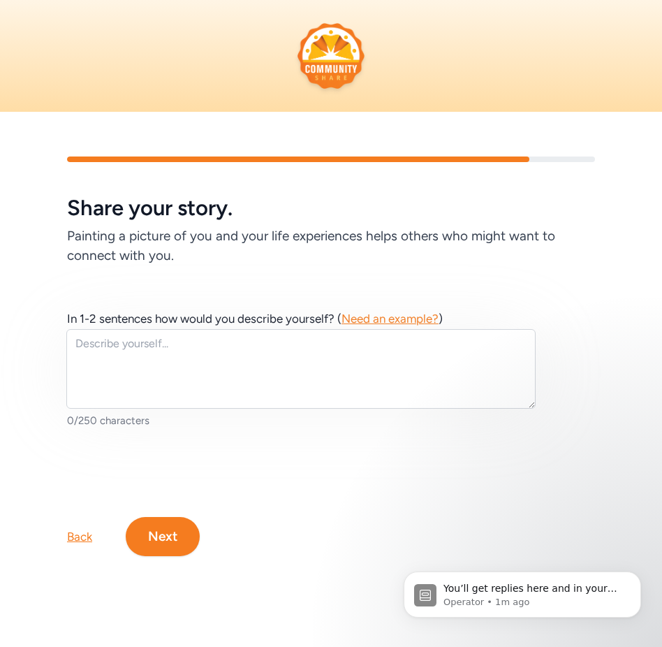
click at [384, 327] on div "In 1-2 sentences how would you describe yourself? ( Need an example? ) 0/250 ch…" at bounding box center [301, 368] width 469 height 117
click at [390, 321] on span "Need an example?" at bounding box center [390, 319] width 97 height 14
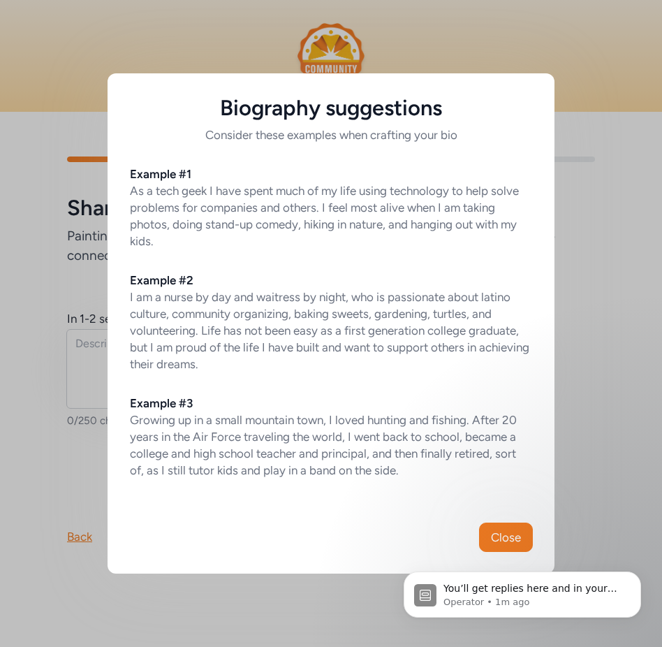
click at [490, 544] on html "You’ll get replies here and in your email: ✉️ [EMAIL_ADDRESS][DOMAIN_NAME] Our …" at bounding box center [522, 591] width 279 height 98
click at [505, 532] on span "Close" at bounding box center [506, 537] width 30 height 17
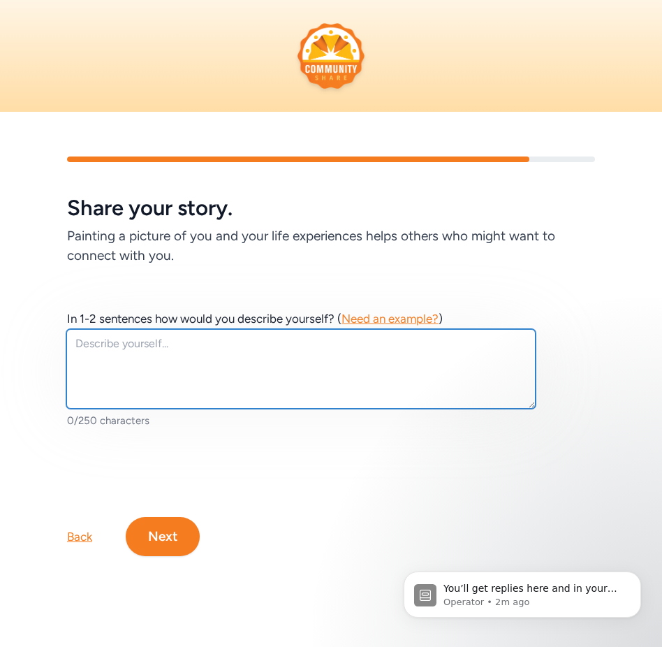
click at [202, 382] on textarea at bounding box center [300, 369] width 469 height 80
paste textarea "Driven by a passion for the trucking industry, I work to inspire and connect pe…"
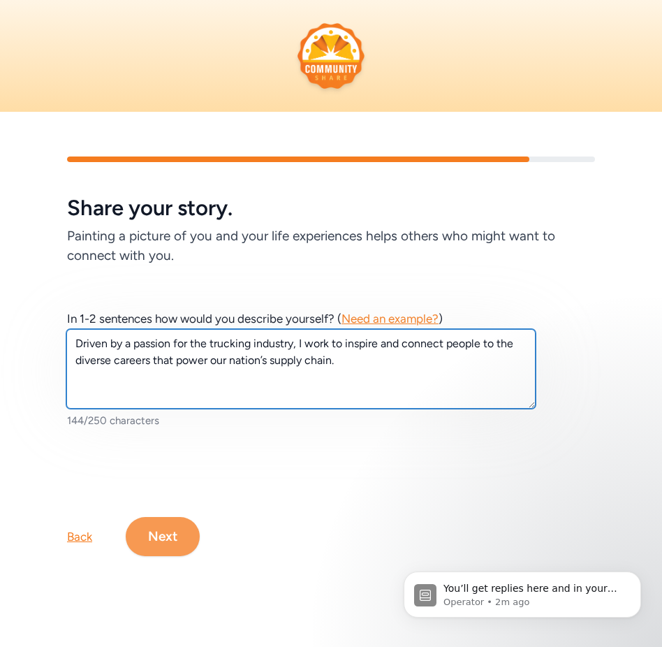
type textarea "Driven by a passion for the trucking industry, I work to inspire and connect pe…"
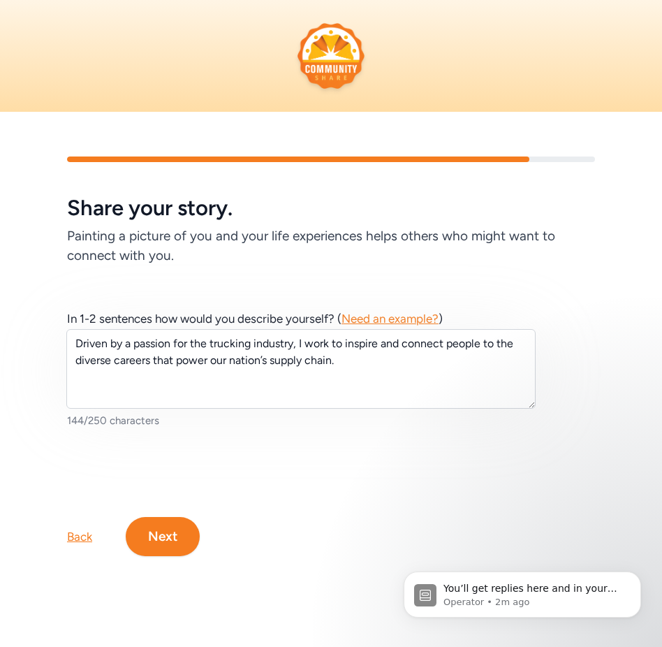
click at [166, 529] on button "Next" at bounding box center [163, 536] width 74 height 39
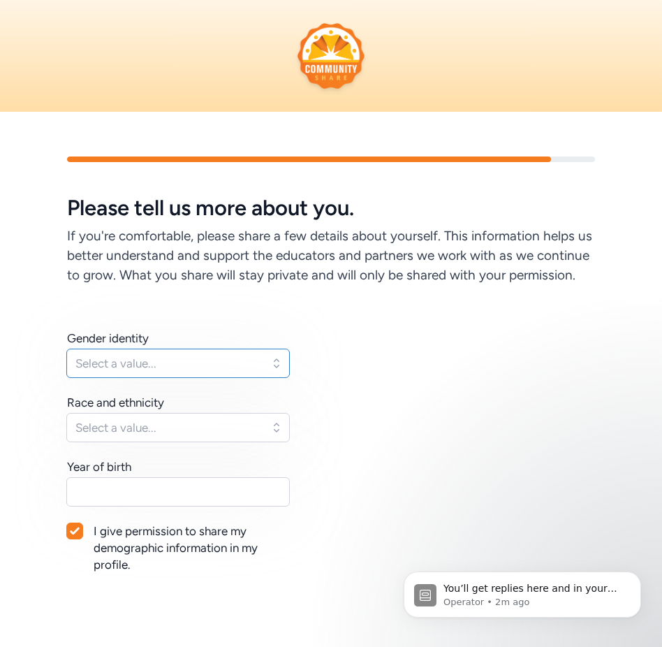
click at [256, 359] on span "Select a value..." at bounding box center [168, 363] width 186 height 17
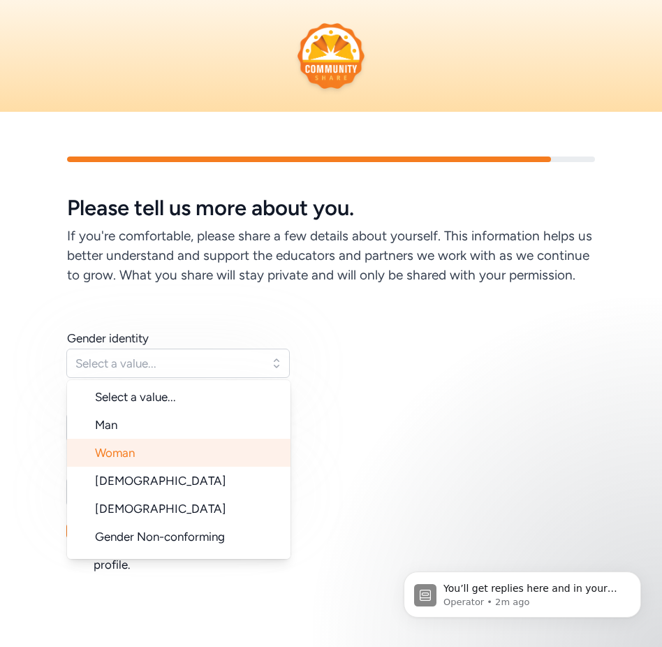
click at [201, 458] on li "Woman" at bounding box center [179, 453] width 224 height 28
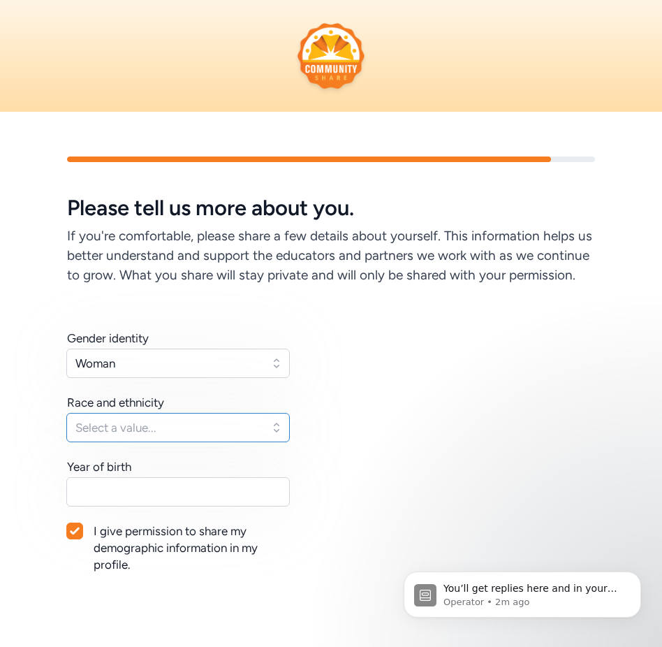
click at [198, 429] on span "Select a value..." at bounding box center [168, 427] width 186 height 17
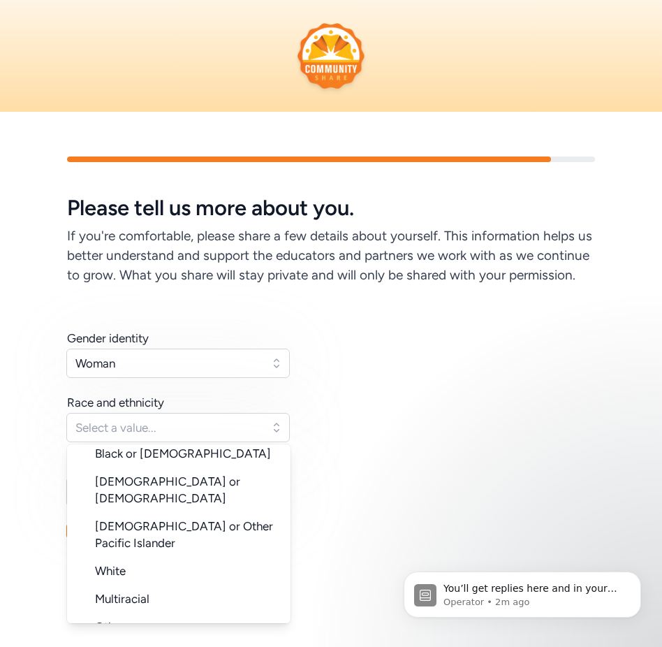
scroll to position [140, 0]
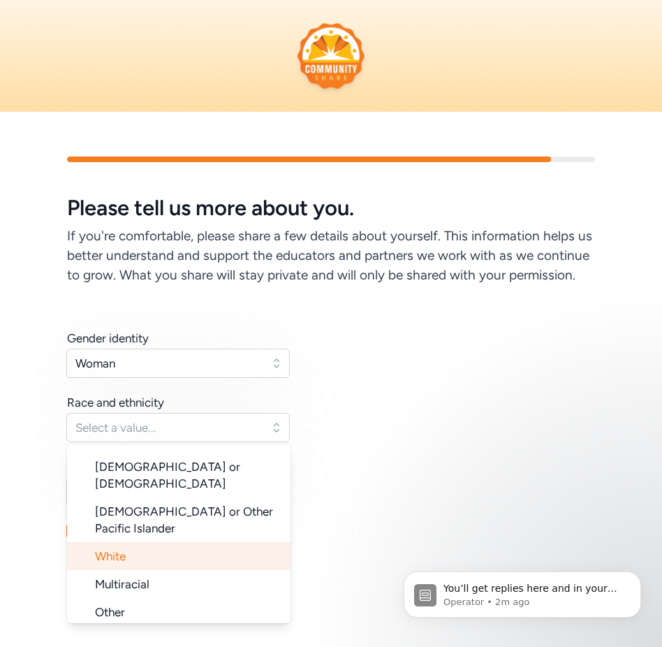
click at [200, 542] on li "White" at bounding box center [179, 556] width 224 height 28
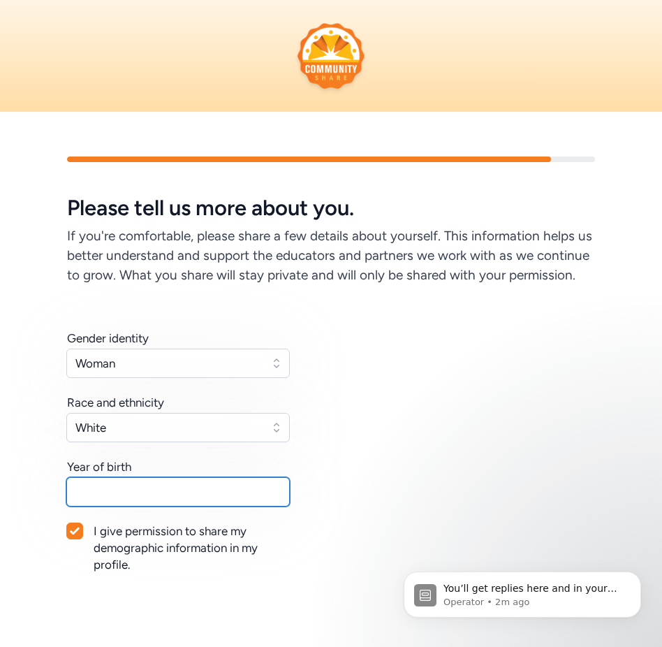
click at [197, 494] on input "text" at bounding box center [178, 491] width 224 height 29
type input "1978"
click at [259, 596] on div "Gender identity Woman Race and ethnicity [DEMOGRAPHIC_DATA] Year of birth [DEMO…" at bounding box center [331, 468] width 528 height 277
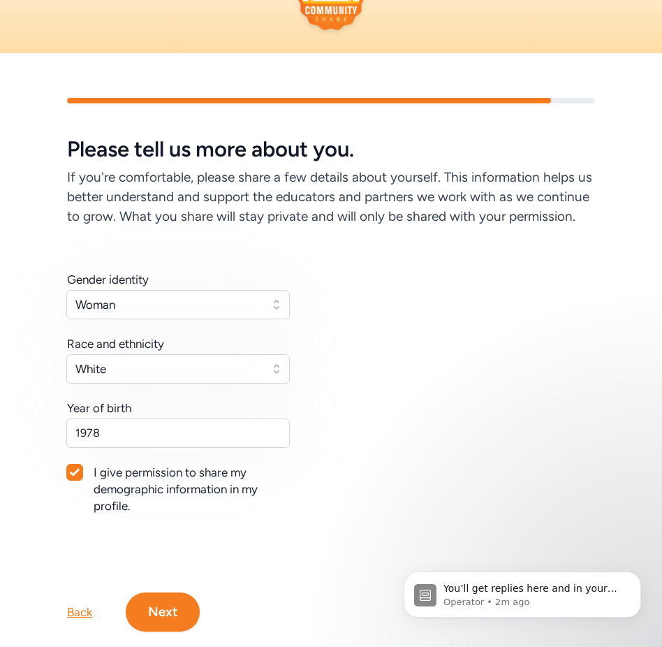
scroll to position [88, 0]
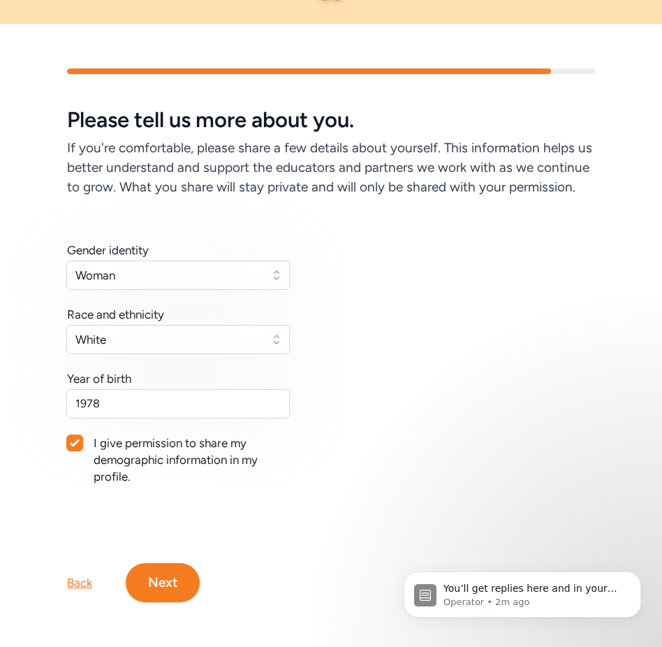
click at [157, 578] on button "Next" at bounding box center [163, 582] width 74 height 39
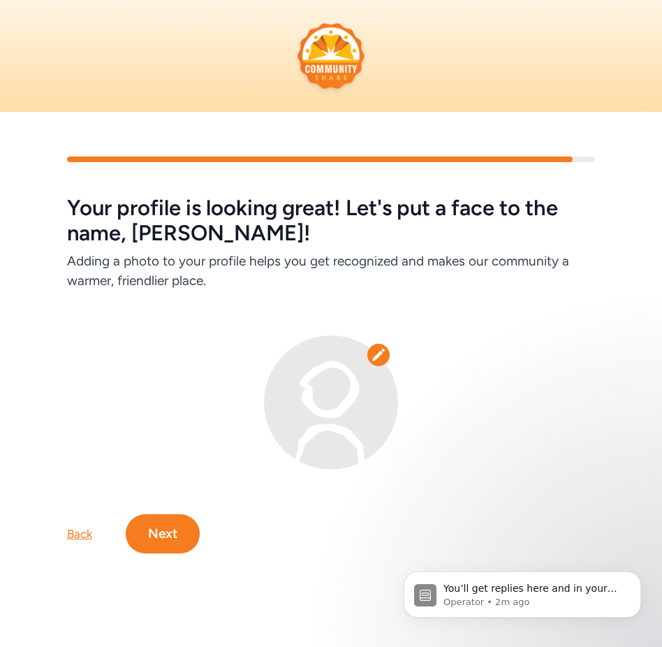
click at [342, 399] on img at bounding box center [331, 402] width 134 height 134
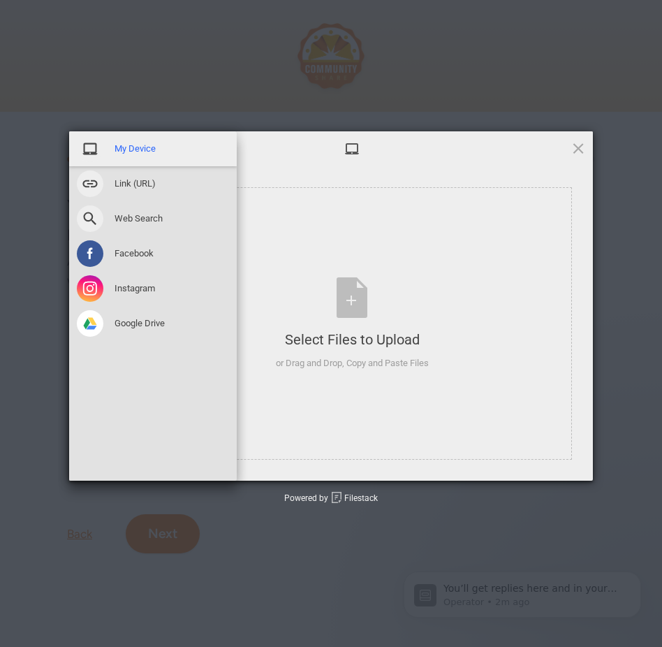
click at [124, 154] on span "My Device" at bounding box center [135, 149] width 41 height 13
click at [126, 147] on span "My Device" at bounding box center [135, 149] width 41 height 13
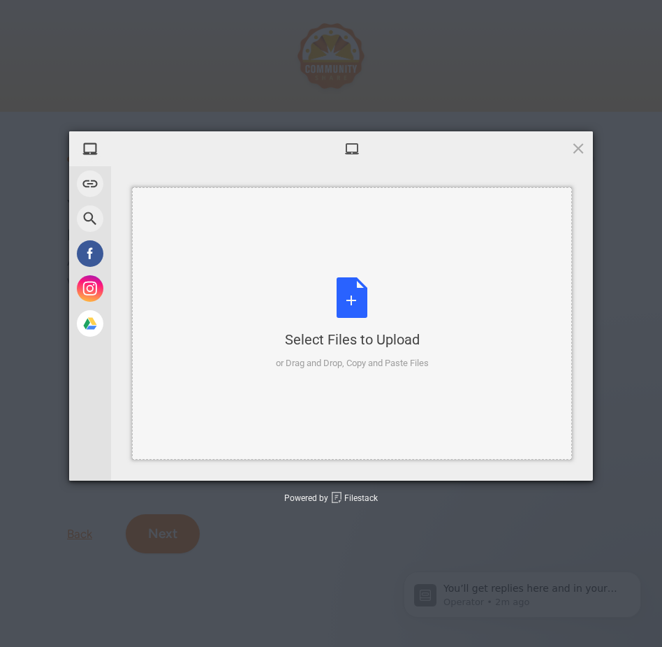
click at [357, 294] on div "Select Files to Upload or Drag and Drop, Copy and Paste Files" at bounding box center [352, 323] width 153 height 93
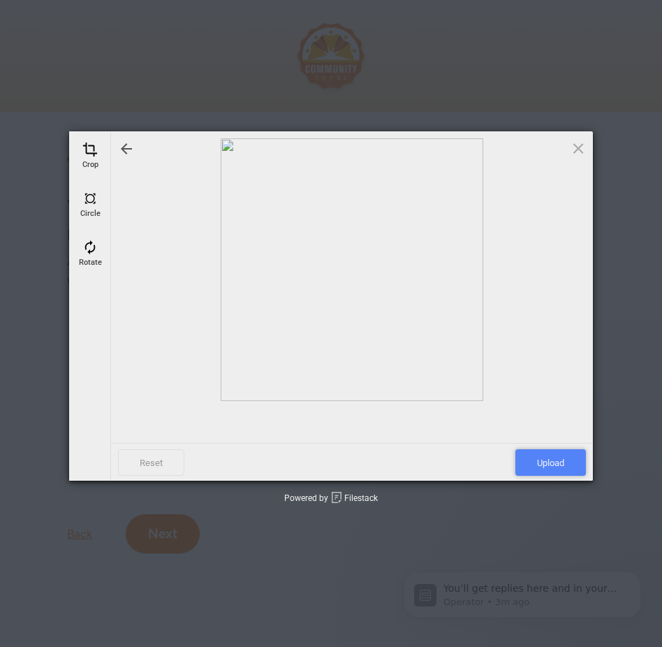
click at [553, 459] on span "Upload" at bounding box center [551, 462] width 71 height 27
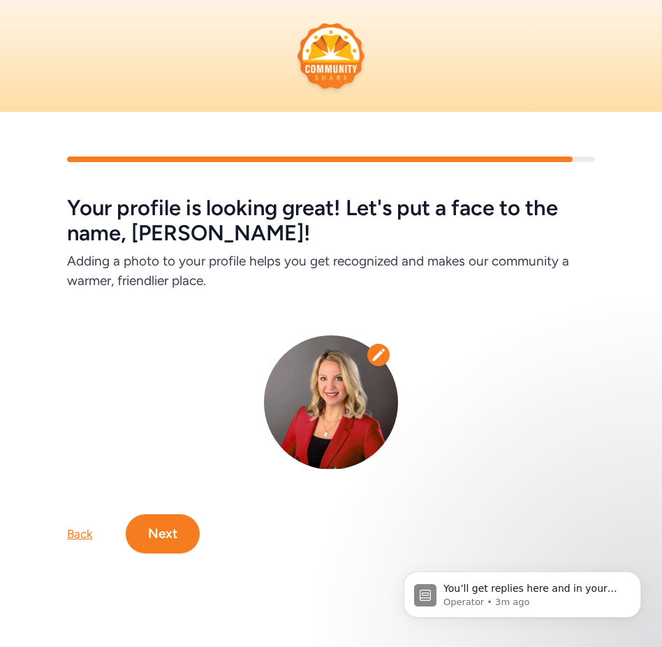
click at [170, 523] on button "Next" at bounding box center [163, 533] width 74 height 39
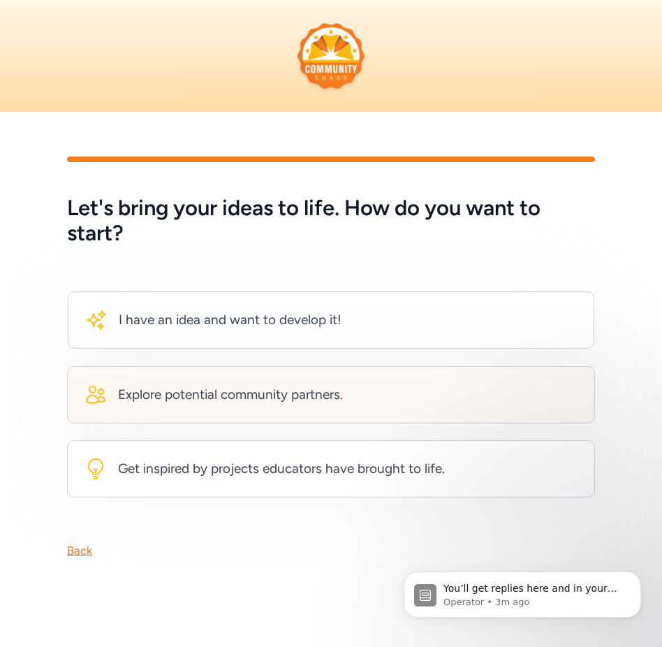
click at [228, 381] on div "Explore potential community partners." at bounding box center [331, 394] width 528 height 57
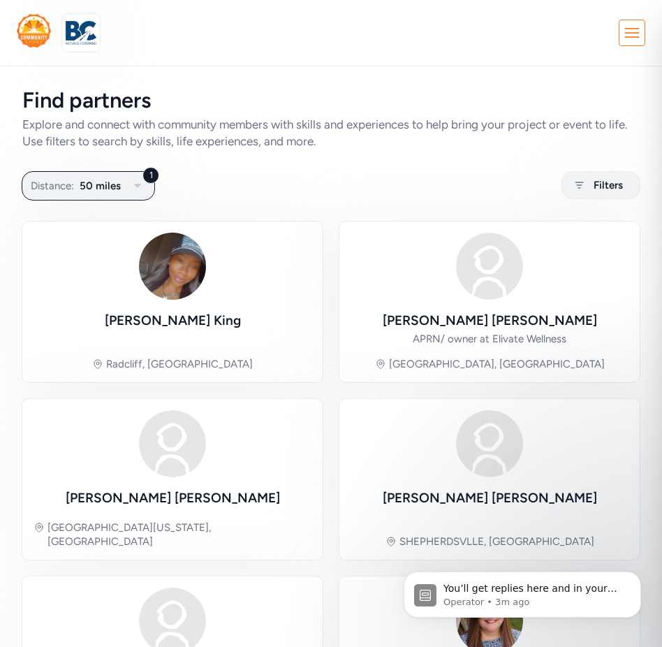
click at [636, 34] on icon at bounding box center [632, 32] width 25 height 25
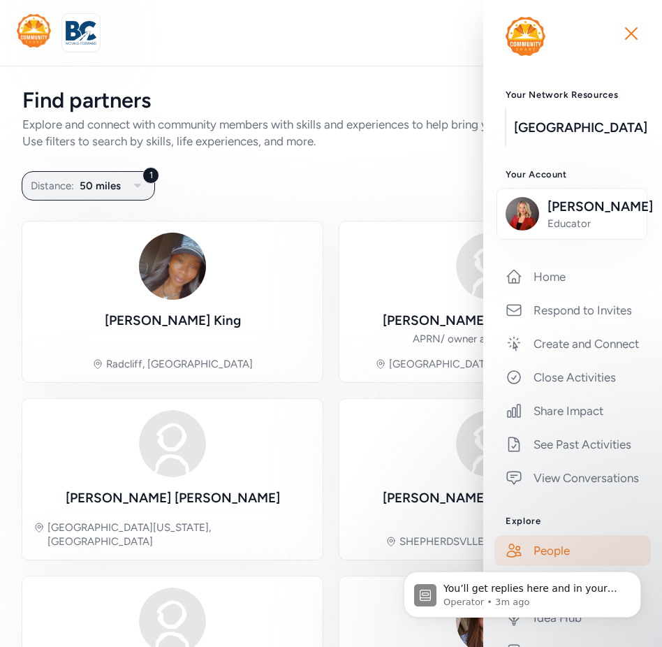
click at [400, 100] on div "Find partners" at bounding box center [331, 100] width 618 height 25
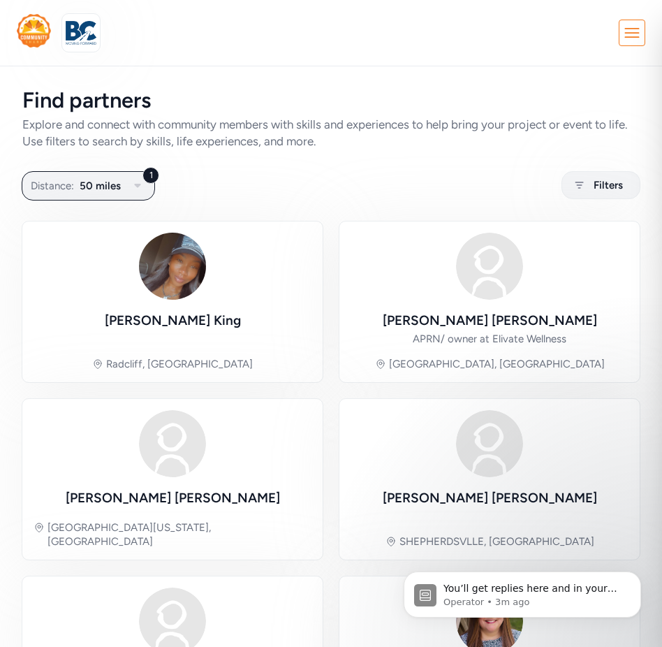
click at [625, 33] on icon at bounding box center [631, 33] width 13 height 8
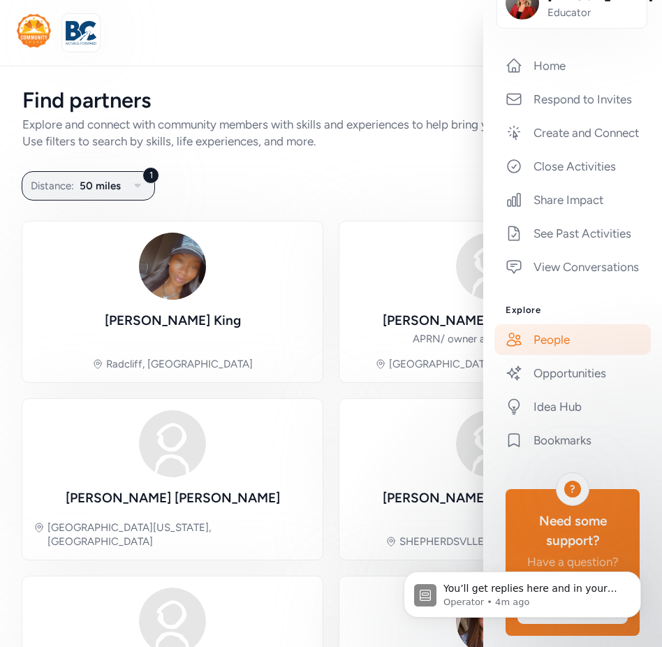
click at [263, 189] on div "1 Distance: 50 miles Filters" at bounding box center [331, 185] width 618 height 27
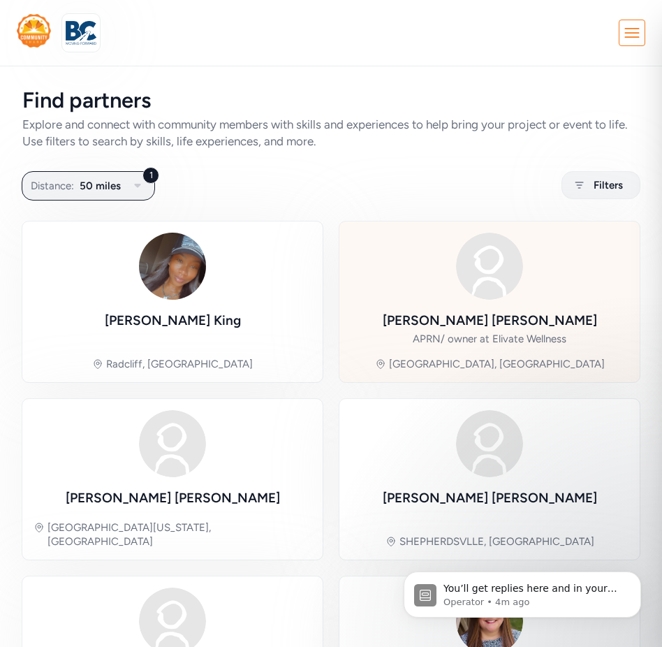
click at [436, 295] on div "[PERSON_NAME] APRN/ owner at [GEOGRAPHIC_DATA], [GEOGRAPHIC_DATA]" at bounding box center [490, 302] width 278 height 138
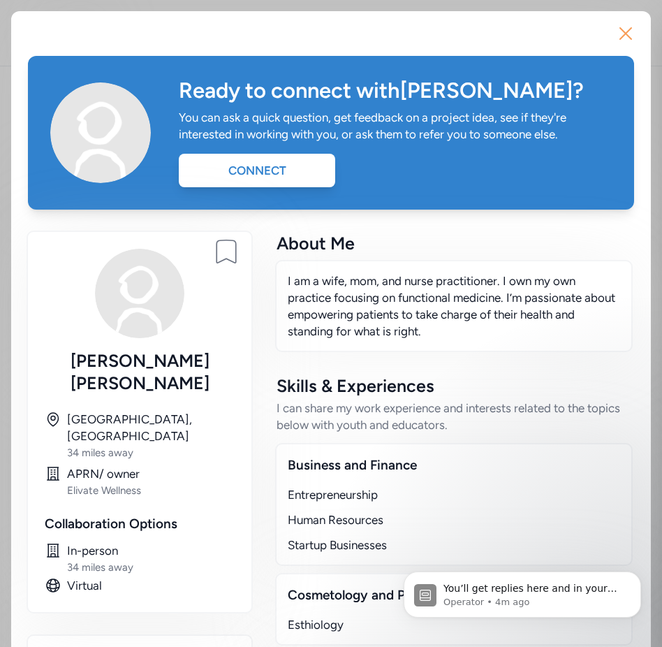
click at [624, 33] on icon "button" at bounding box center [626, 33] width 22 height 22
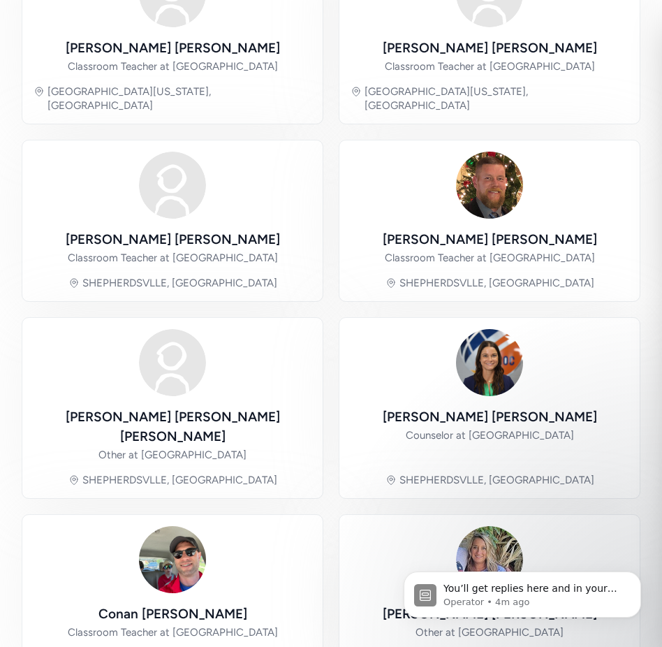
scroll to position [1063, 0]
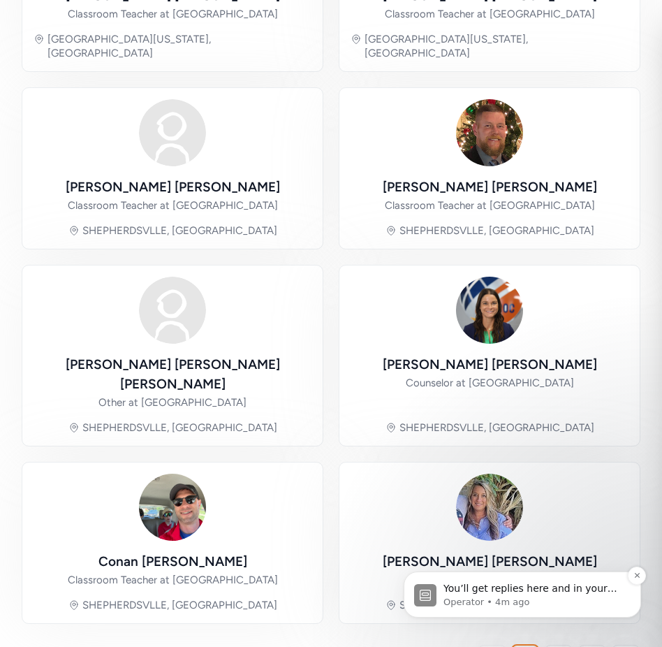
click at [527, 588] on p "You’ll get replies here and in your email: ✉️ [EMAIL_ADDRESS][DOMAIN_NAME] Our …" at bounding box center [534, 589] width 180 height 14
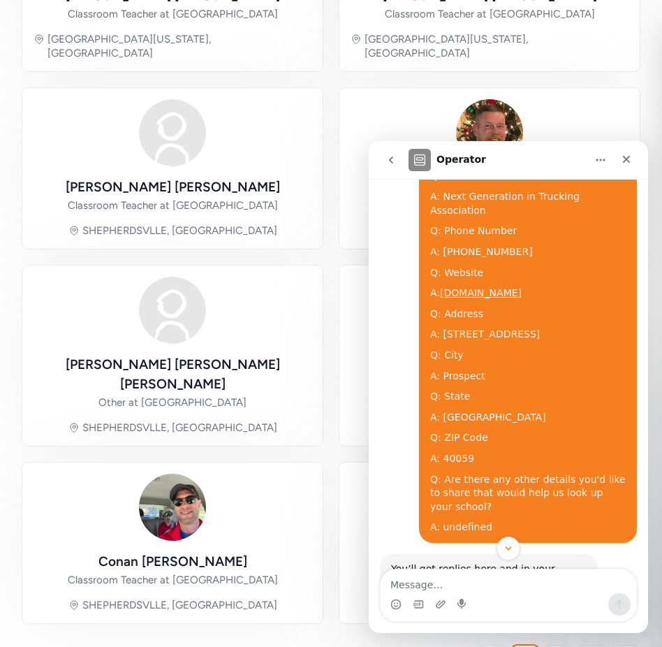
scroll to position [160, 0]
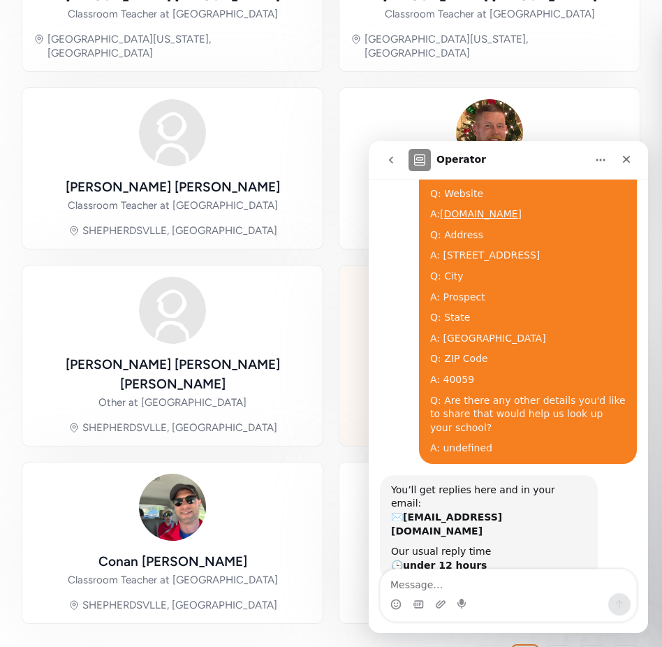
click at [339, 327] on div "[PERSON_NAME] Counselor at [GEOGRAPHIC_DATA] [GEOGRAPHIC_DATA], [GEOGRAPHIC_DAT…" at bounding box center [490, 356] width 302 height 182
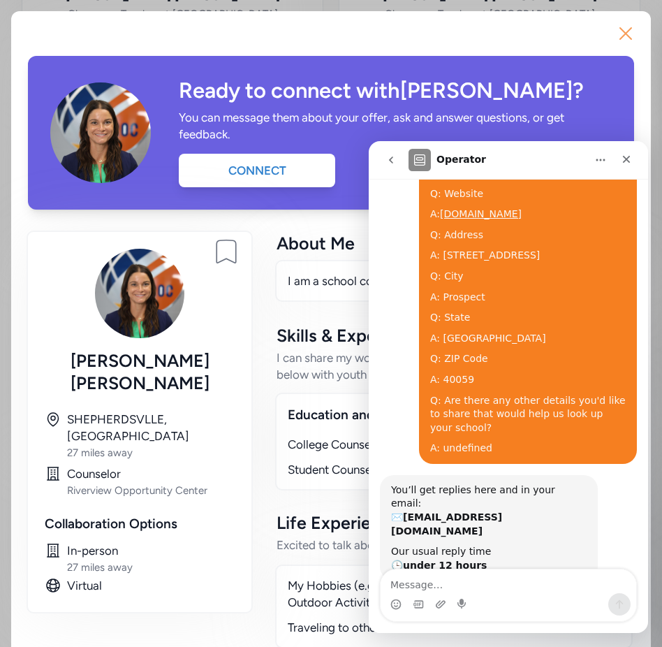
click at [620, 38] on icon "button" at bounding box center [625, 33] width 11 height 11
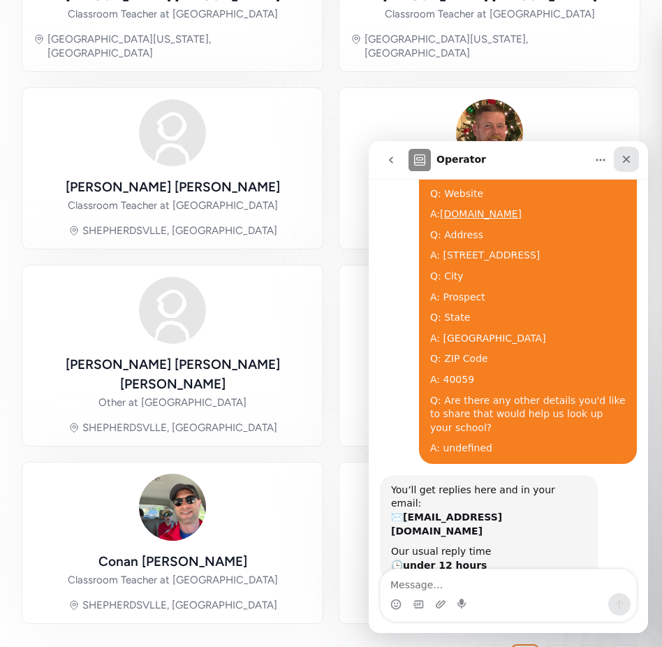
click at [625, 155] on icon "Close" at bounding box center [626, 159] width 11 height 11
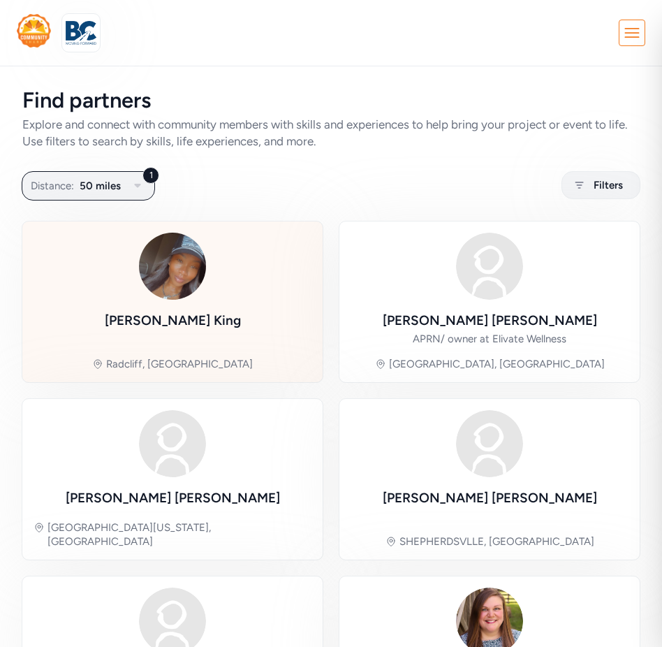
click at [168, 290] on img at bounding box center [172, 266] width 67 height 67
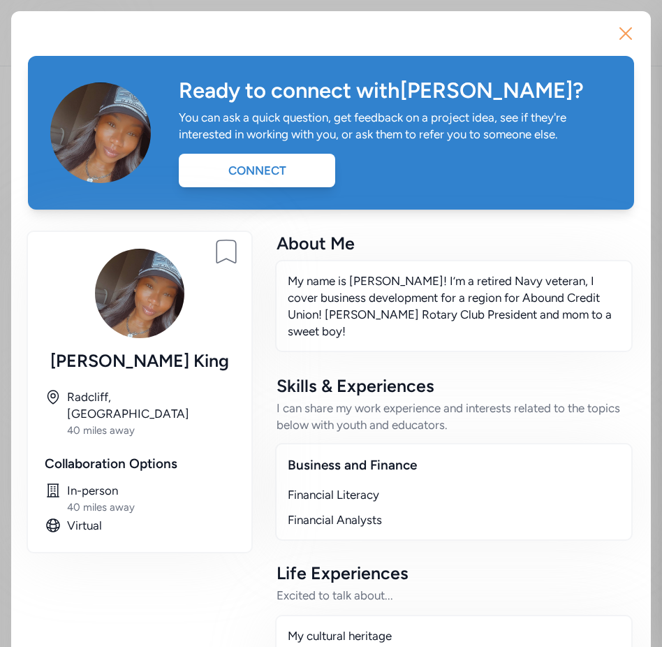
click at [625, 38] on icon "button" at bounding box center [626, 33] width 22 height 22
